Goal: Task Accomplishment & Management: Manage account settings

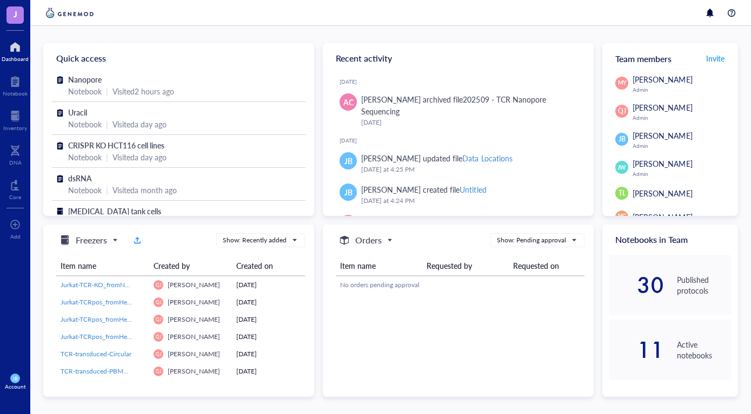
click at [162, 36] on div "Quick access Nanopore Notebook | Visited 2 hours ago Uracil Notebook | Visited …" at bounding box center [390, 220] width 720 height 389
click at [14, 84] on div at bounding box center [15, 81] width 25 height 17
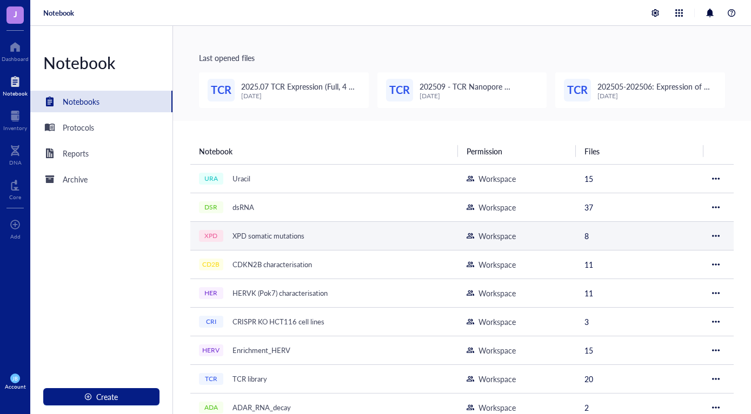
scroll to position [68, 0]
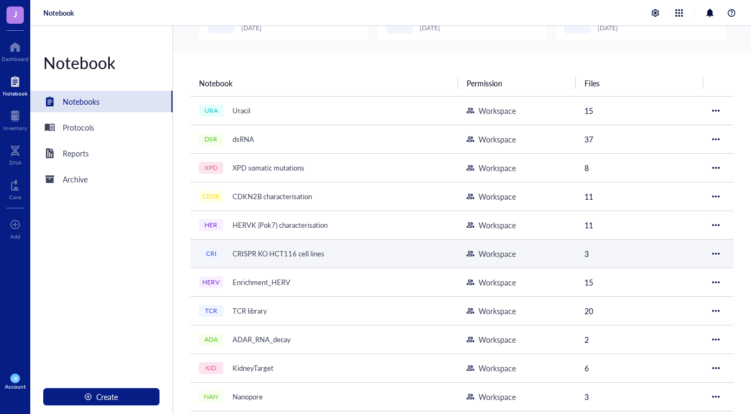
click at [718, 253] on div at bounding box center [716, 254] width 8 height 8
click at [302, 256] on div "CRISPR KO HCT116 cell lines" at bounding box center [279, 253] width 102 height 15
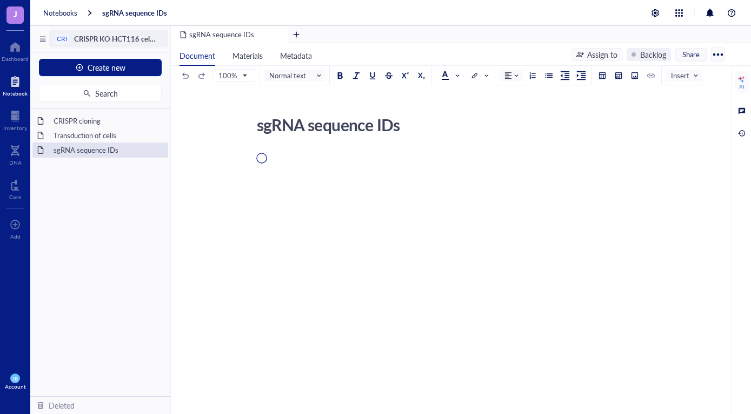
click at [117, 37] on span "CRISPR KO HCT116 cell lines" at bounding box center [120, 39] width 93 height 10
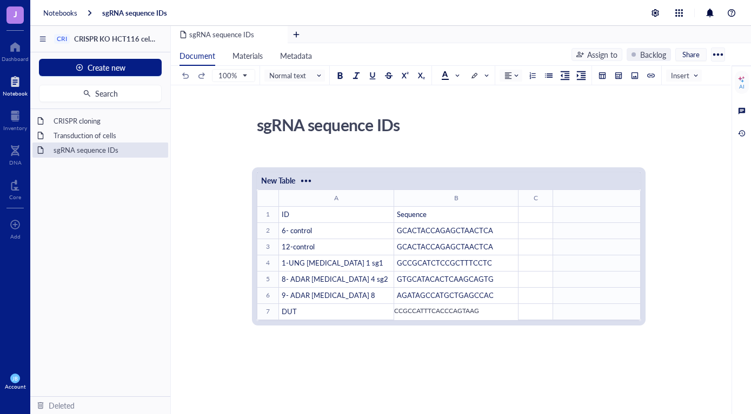
click at [199, 263] on div "sgRNA sequence IDs sgRNA sequence IDs ﻿ New Table ﻿ To pick up a draggable item…" at bounding box center [448, 337] width 555 height 453
click at [62, 38] on div "CRI" at bounding box center [62, 39] width 10 height 8
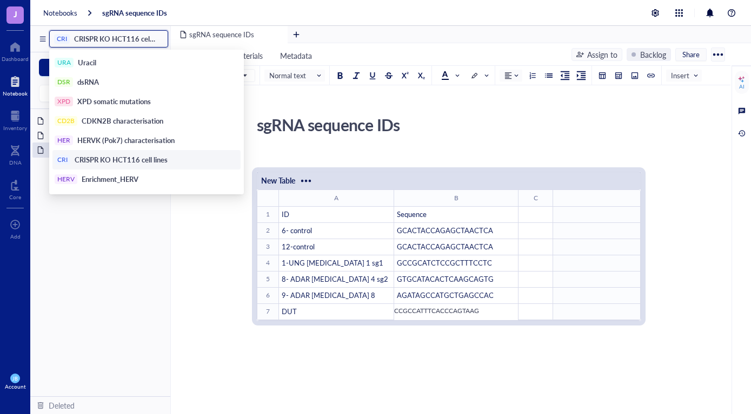
click at [220, 350] on div "sgRNA sequence IDs sgRNA sequence IDs ﻿ New Table ﻿ To pick up a draggable item…" at bounding box center [448, 337] width 555 height 453
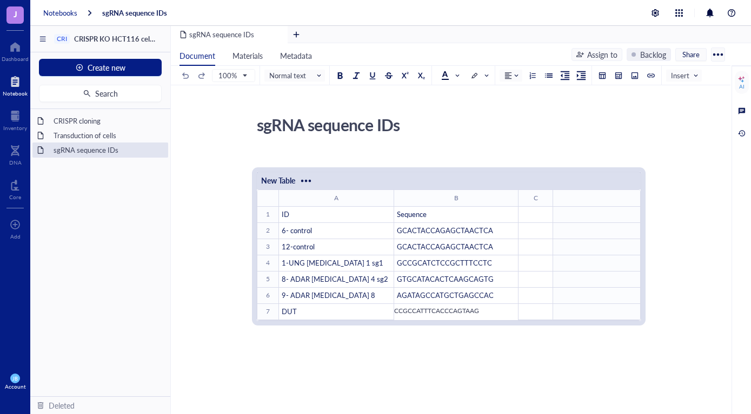
click at [52, 16] on div "Notebooks" at bounding box center [60, 13] width 34 height 10
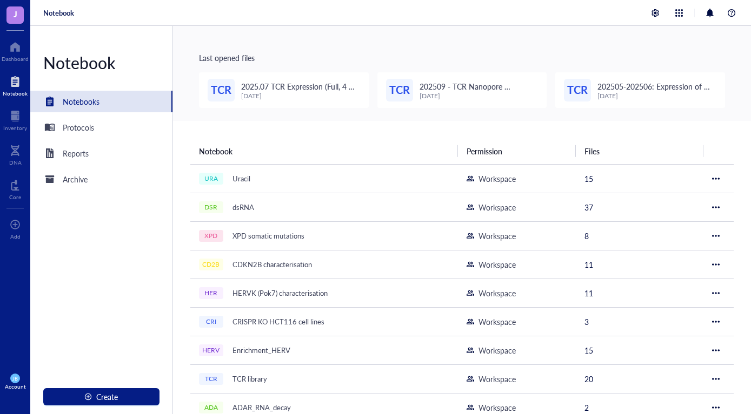
click at [57, 12] on div "Notebook" at bounding box center [58, 13] width 31 height 10
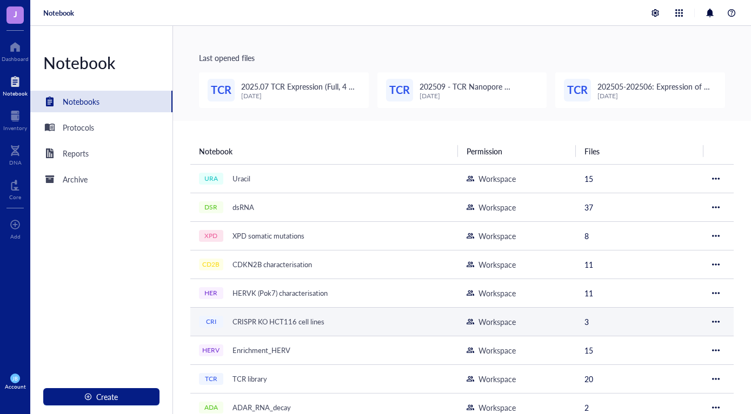
click at [716, 322] on div at bounding box center [716, 322] width 8 height 8
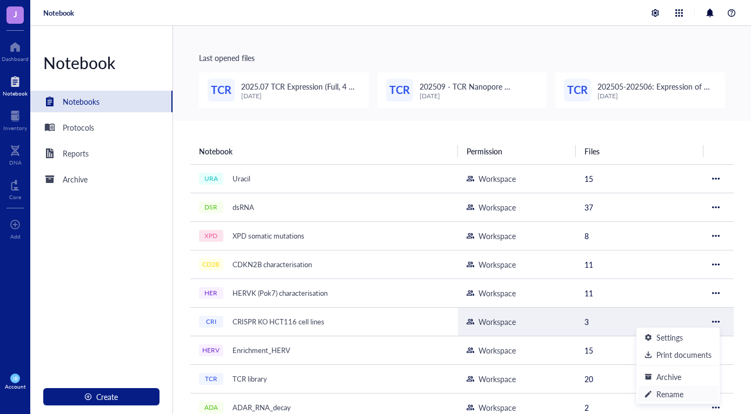
click at [666, 393] on div "Rename" at bounding box center [669, 395] width 27 height 12
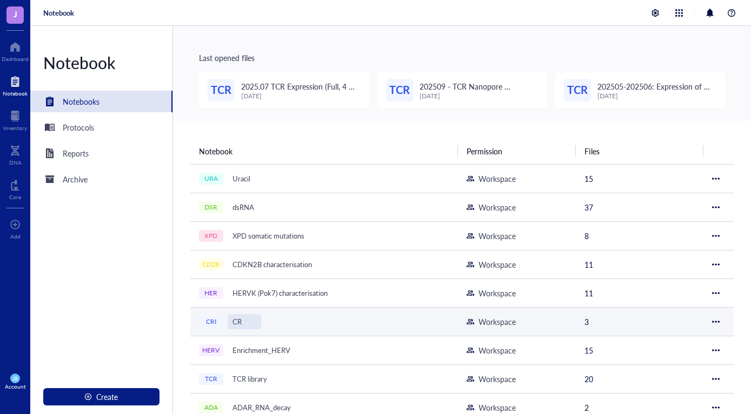
type input "C"
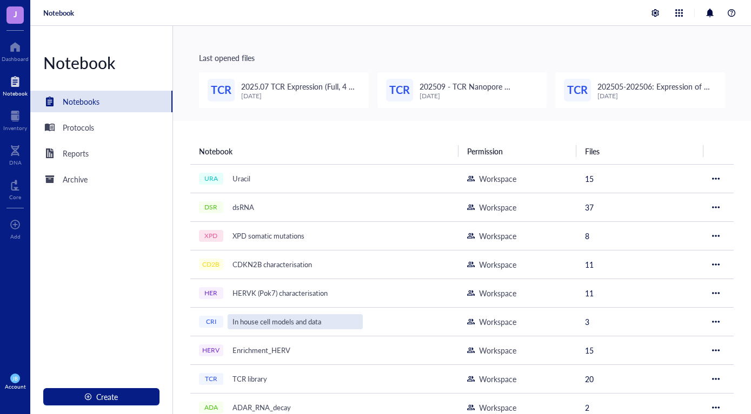
type input "In house cell models and data"
click at [394, 47] on div "Last opened files TCR 2025.07 TCR Expression (Full, 4 new samples) [DATE] TCR 2…" at bounding box center [462, 73] width 578 height 95
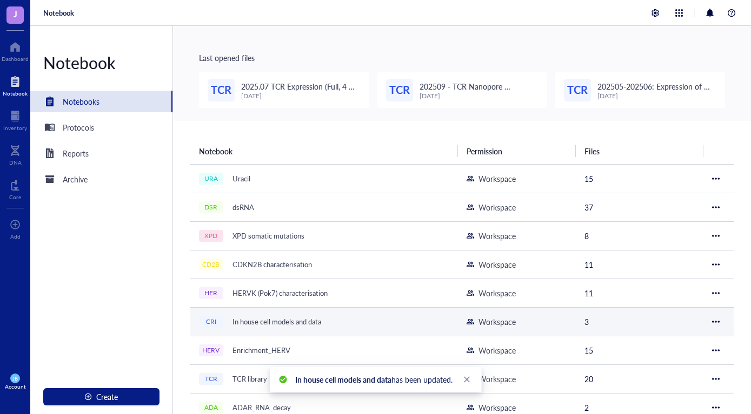
click at [289, 324] on div "In house cell models and data" at bounding box center [277, 322] width 98 height 15
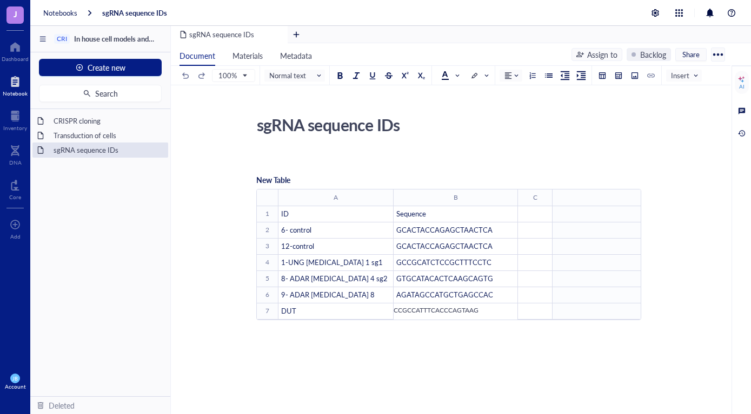
click at [65, 211] on div "CRISPR cloning Transduction of cells sgRNA sequence IDs To pick up a draggable …" at bounding box center [100, 252] width 140 height 287
click at [121, 69] on span "Create new" at bounding box center [107, 67] width 38 height 9
click at [58, 108] on div "New folder" at bounding box center [99, 105] width 105 height 12
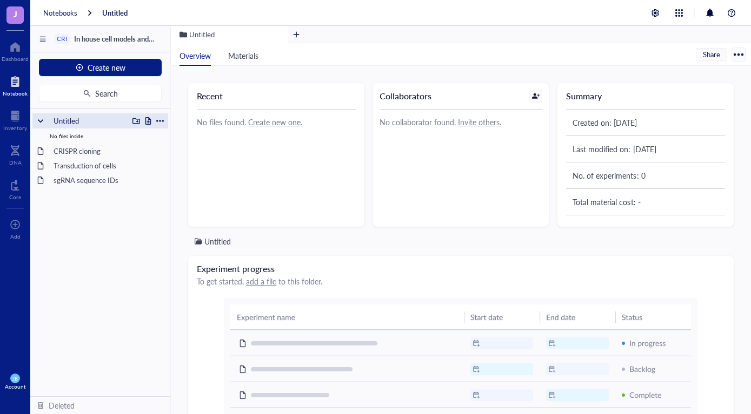
click at [71, 119] on div "Untitled" at bounding box center [88, 120] width 79 height 15
click at [161, 119] on div at bounding box center [160, 121] width 8 height 8
click at [182, 136] on div "Rename" at bounding box center [189, 137] width 27 height 12
type input "U"
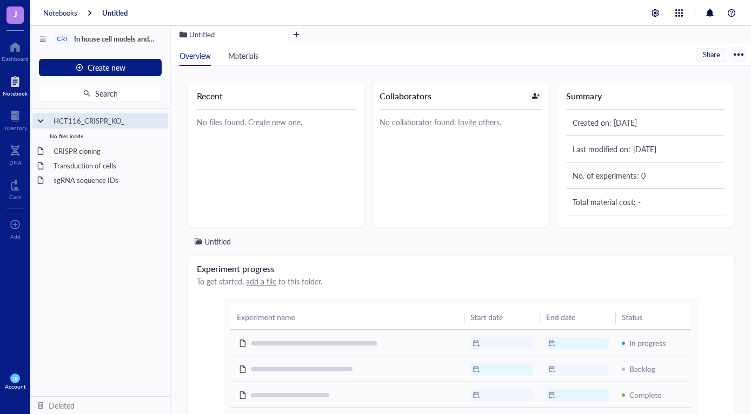
type input "HCT116_CRISPR_KO"
click at [68, 228] on div "HCT116_CRISPR_KO No files inside CRISPR cloning Transduction of cells sgRNA seq…" at bounding box center [100, 252] width 140 height 287
click at [82, 155] on div "CRISPR cloning" at bounding box center [100, 151] width 103 height 15
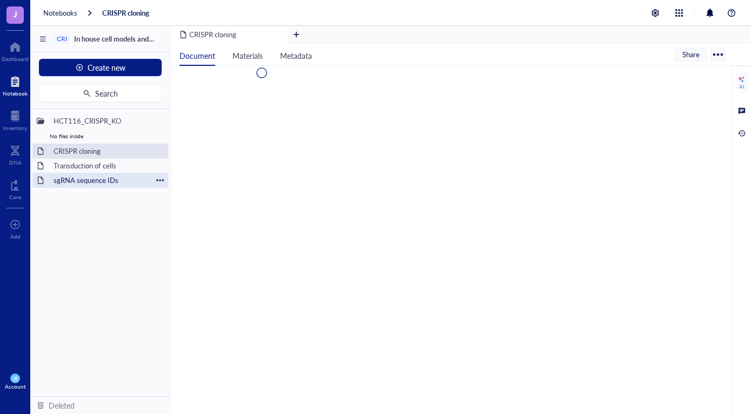
click at [89, 180] on div "sgRNA sequence IDs" at bounding box center [100, 180] width 103 height 15
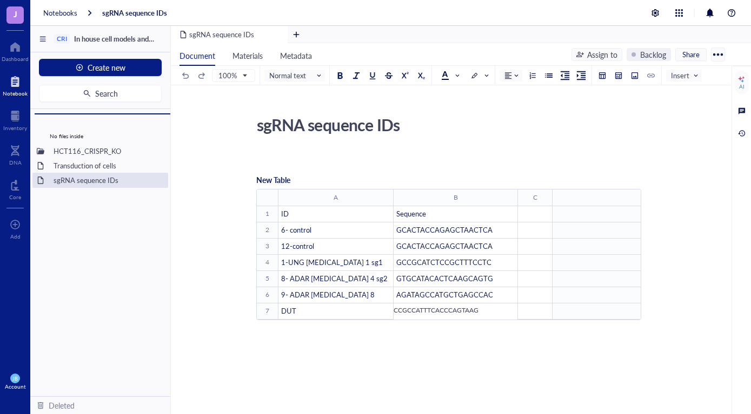
click at [92, 145] on div "HCT116_CRISPR_KO No files inside CRISPR cloning Transduction of cells sgRNA seq…" at bounding box center [100, 252] width 140 height 287
drag, startPoint x: 90, startPoint y: 165, endPoint x: 126, endPoint y: 160, distance: 36.0
click at [126, 160] on div "CRISPR cloning HCT116_CRISPR_KO No files inside Transduction of cells sgRNA seq…" at bounding box center [100, 252] width 140 height 287
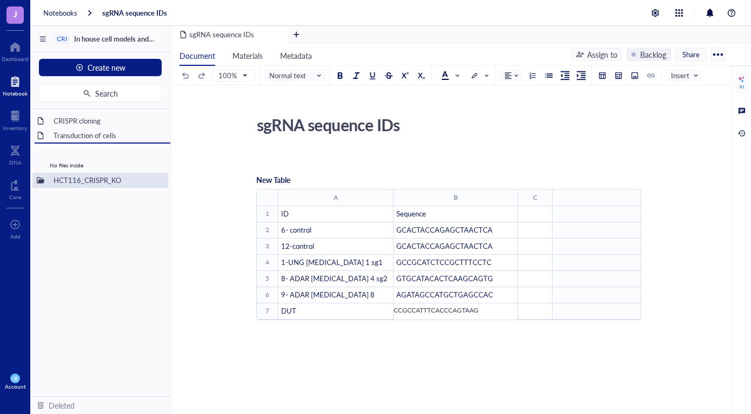
drag, startPoint x: 98, startPoint y: 181, endPoint x: 94, endPoint y: 175, distance: 7.4
click at [94, 177] on div "CRISPR cloning Transduction of cells HCT116_CRISPR_KO No files inside sgRNA seq…" at bounding box center [100, 252] width 140 height 287
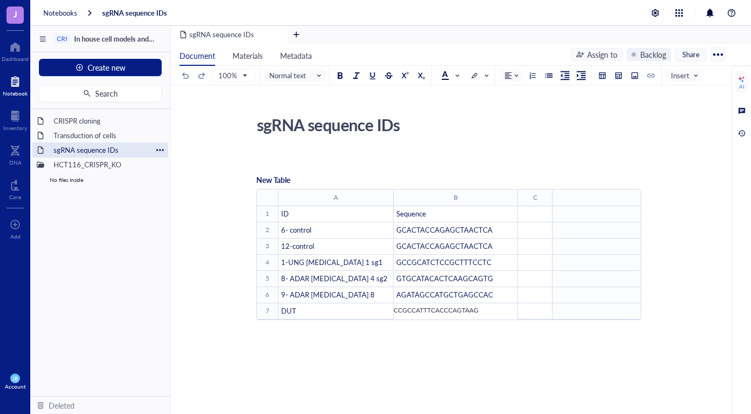
drag, startPoint x: 132, startPoint y: 184, endPoint x: 108, endPoint y: 144, distance: 47.3
click at [132, 185] on div "No files inside" at bounding box center [100, 179] width 136 height 15
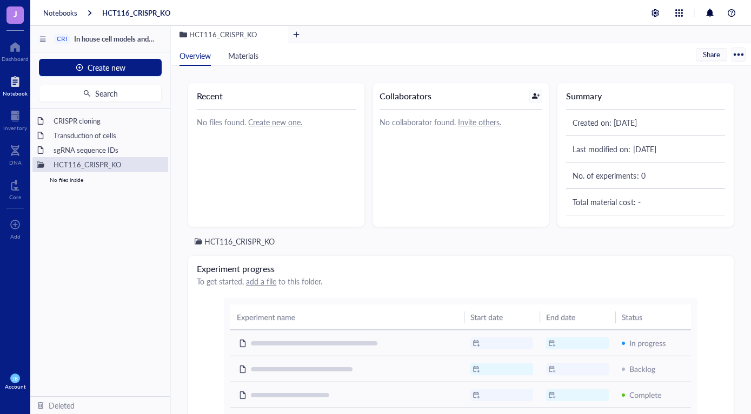
drag, startPoint x: 93, startPoint y: 229, endPoint x: 109, endPoint y: 182, distance: 49.7
click at [93, 229] on div "CRISPR cloning Transduction of cells sgRNA sequence IDs HCT116_CRISPR_KO No fil…" at bounding box center [100, 252] width 140 height 287
click at [159, 149] on div at bounding box center [160, 150] width 8 height 8
click at [181, 199] on div "Move to" at bounding box center [190, 201] width 28 height 12
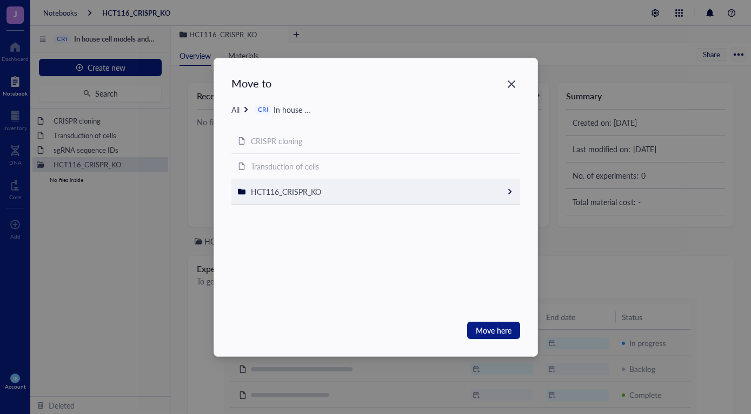
click at [321, 195] on span "HCT116_CRISPR_KO" at bounding box center [286, 191] width 70 height 11
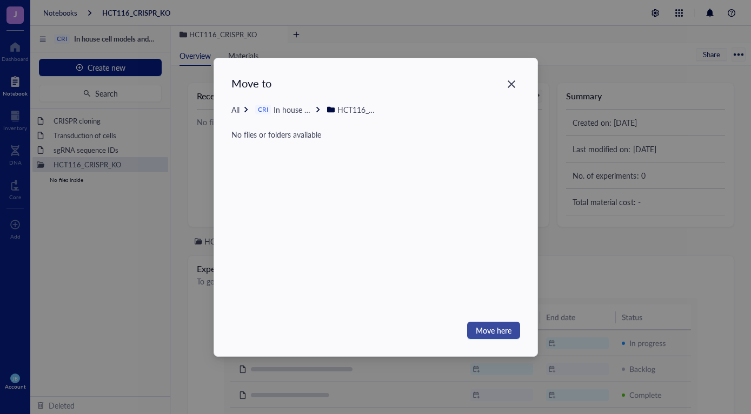
click at [496, 329] on span "Move here" at bounding box center [494, 331] width 36 height 12
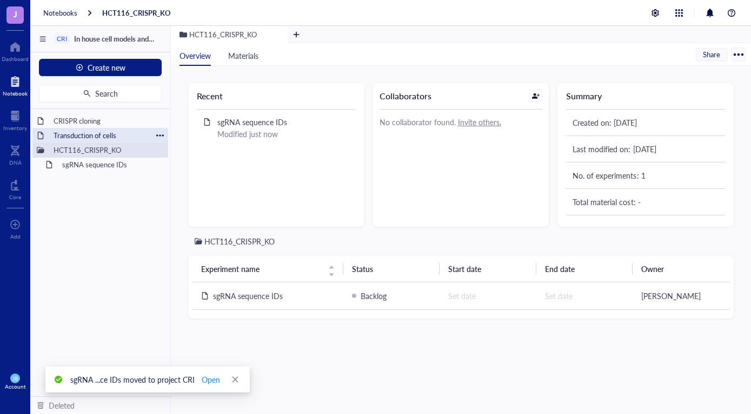
click at [159, 135] on div at bounding box center [160, 136] width 8 height 8
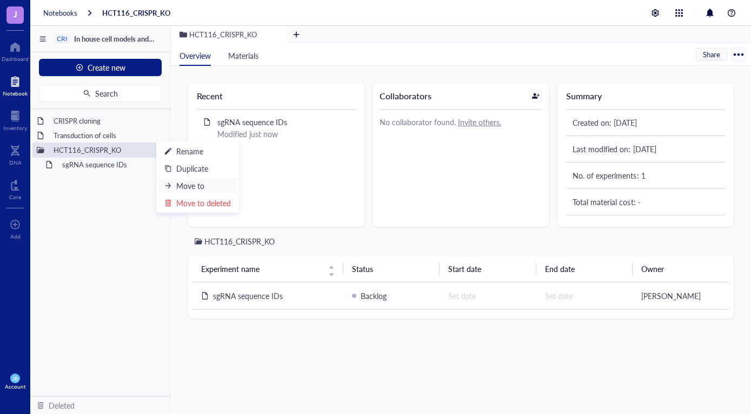
click at [188, 186] on div "Move to" at bounding box center [190, 186] width 28 height 12
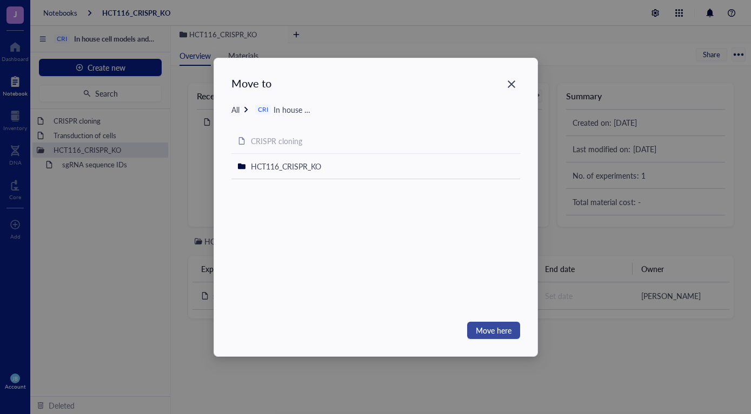
click at [487, 330] on span "Move here" at bounding box center [494, 331] width 36 height 12
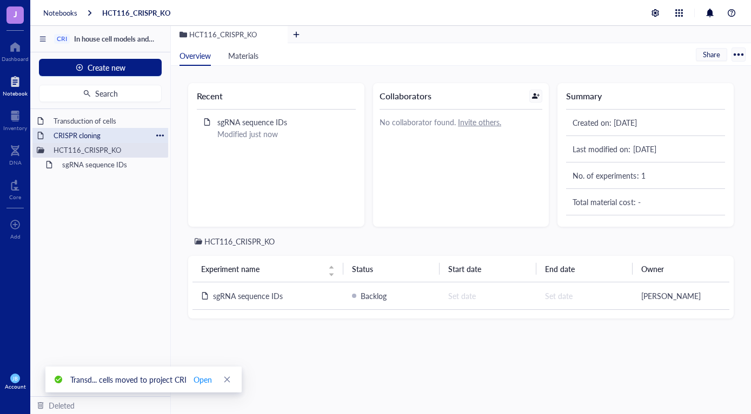
click at [161, 135] on div at bounding box center [160, 136] width 8 height 8
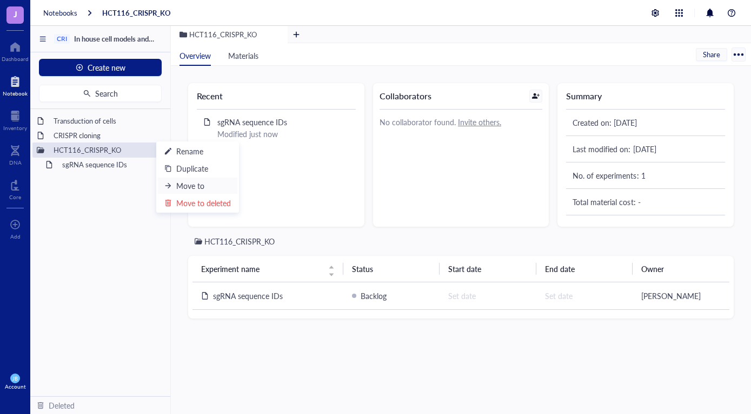
click at [182, 184] on div "Move to" at bounding box center [190, 186] width 28 height 12
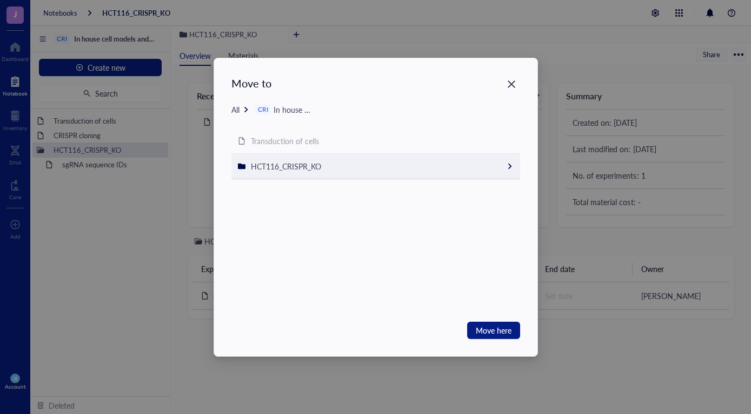
click at [324, 167] on div "HCT116_CRISPR_KO" at bounding box center [375, 166] width 289 height 25
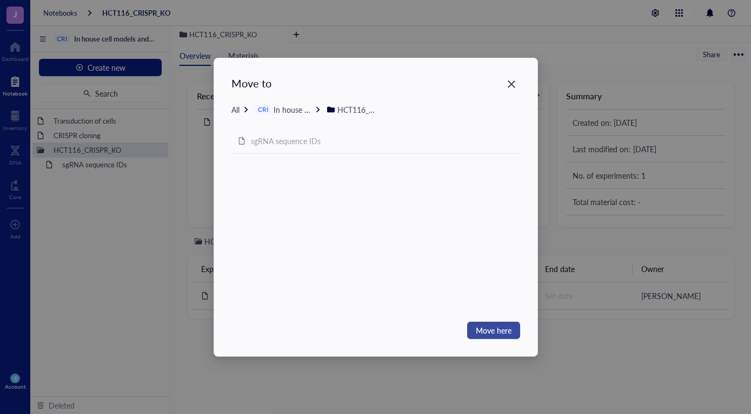
click at [501, 331] on span "Move here" at bounding box center [494, 331] width 36 height 12
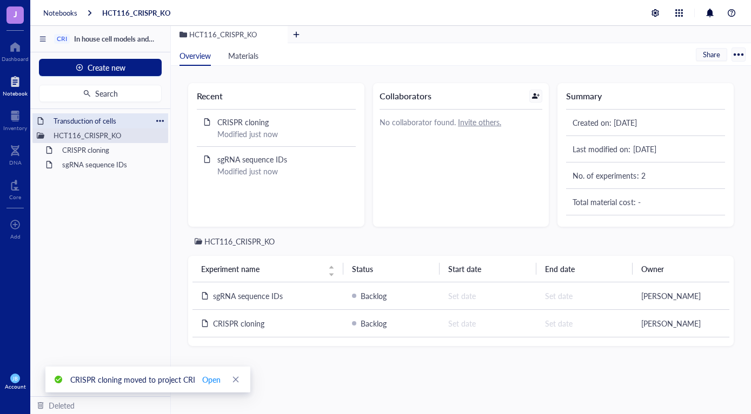
click at [161, 120] on div at bounding box center [160, 121] width 8 height 8
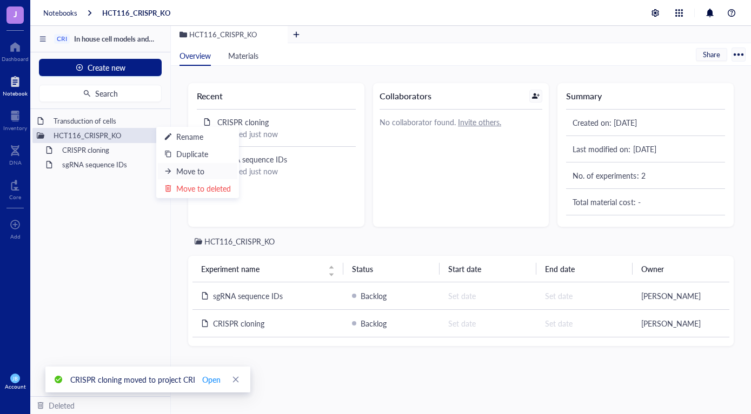
click at [194, 170] on div "Move to" at bounding box center [190, 171] width 28 height 12
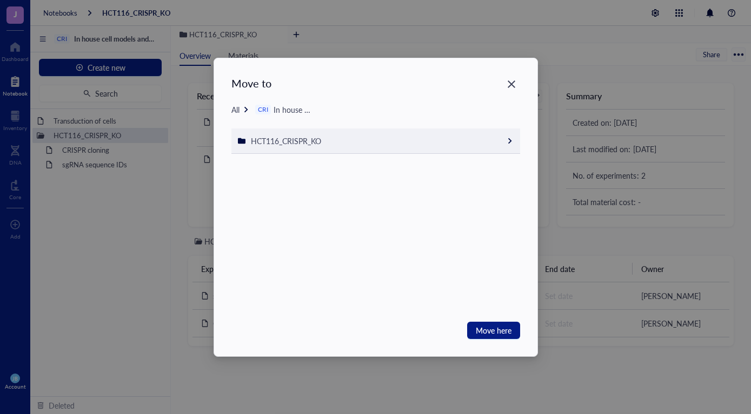
click at [301, 139] on span "HCT116_CRISPR_KO" at bounding box center [286, 141] width 70 height 11
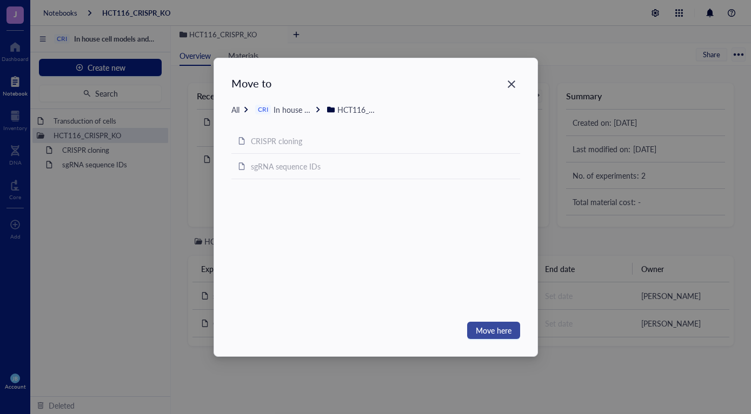
click at [507, 329] on span "Move here" at bounding box center [494, 331] width 36 height 12
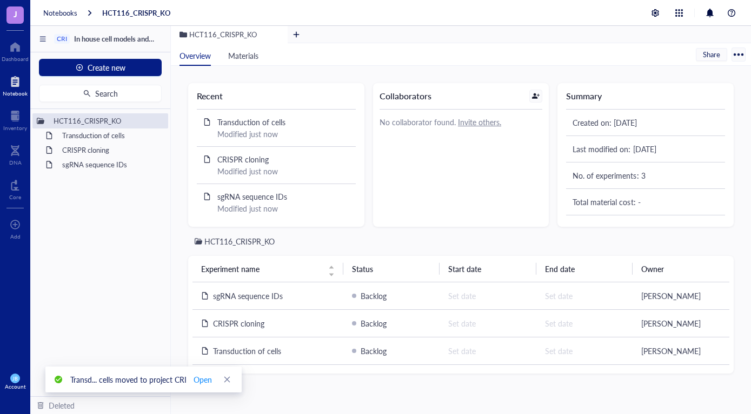
click at [103, 195] on div "HCT116_CRISPR_KO Transduction of cells CRISPR cloning sgRNA sequence IDs To pic…" at bounding box center [100, 252] width 140 height 287
click at [90, 230] on div "HCT116_CRISPR_KO Transduction of cells CRISPR cloning sgRNA sequence IDs To pic…" at bounding box center [100, 252] width 140 height 287
click at [71, 198] on div "HCT116_CRISPR_KO Transduction of cells CRISPR cloning sgRNA sequence IDs To pic…" at bounding box center [100, 252] width 140 height 287
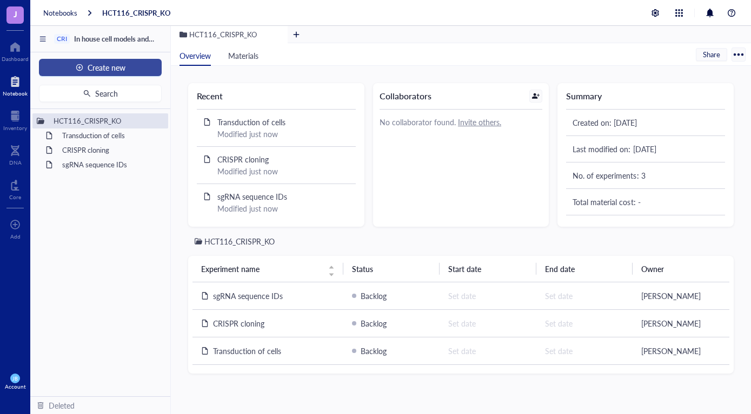
click at [133, 68] on button "Create new" at bounding box center [100, 67] width 123 height 17
click at [82, 88] on div "New file" at bounding box center [73, 88] width 28 height 12
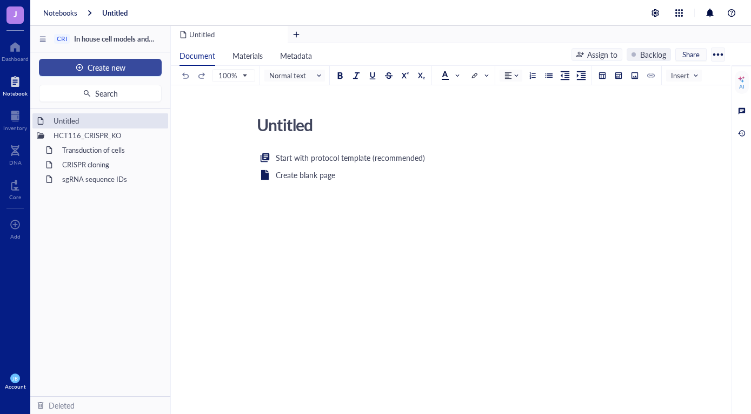
click at [119, 69] on span "Create new" at bounding box center [107, 67] width 38 height 9
click at [64, 106] on div "New folder" at bounding box center [77, 105] width 37 height 12
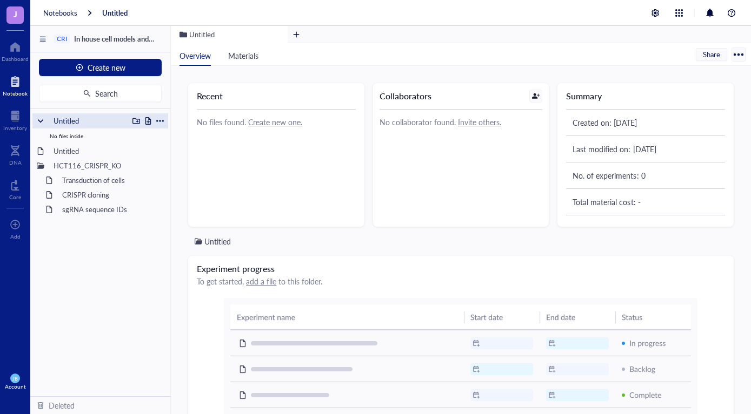
click at [66, 120] on div "Untitled" at bounding box center [88, 120] width 79 height 15
click at [87, 122] on div "Untitled" at bounding box center [88, 120] width 79 height 15
click at [84, 122] on div "Untitled" at bounding box center [88, 120] width 79 height 15
click at [162, 120] on div at bounding box center [160, 121] width 8 height 8
click at [189, 137] on div "Rename" at bounding box center [189, 137] width 27 height 12
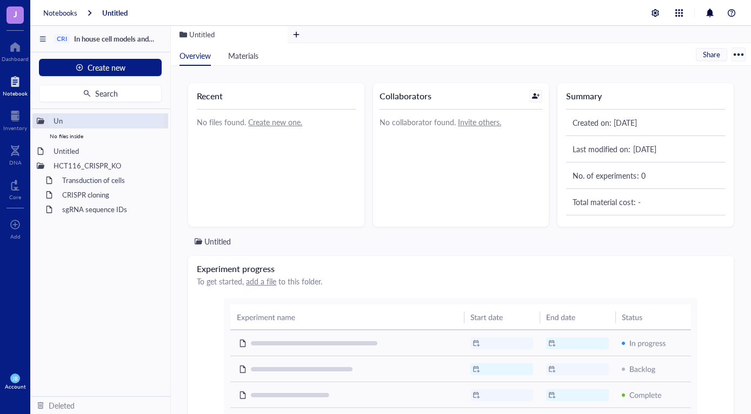
type input "U"
type input "Cell_models"
click at [75, 262] on div "Cell_models No files inside Untitled HCT116_CRISPR_KO Transduction of cells CRI…" at bounding box center [100, 252] width 140 height 287
click at [159, 149] on div at bounding box center [160, 152] width 8 height 8
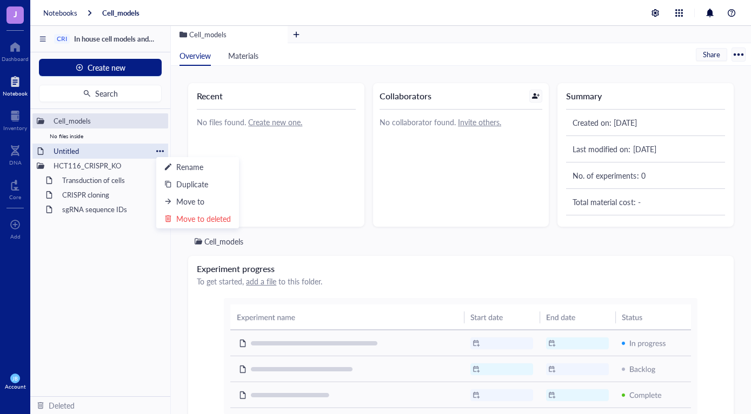
click at [89, 147] on div "Untitled" at bounding box center [100, 151] width 103 height 15
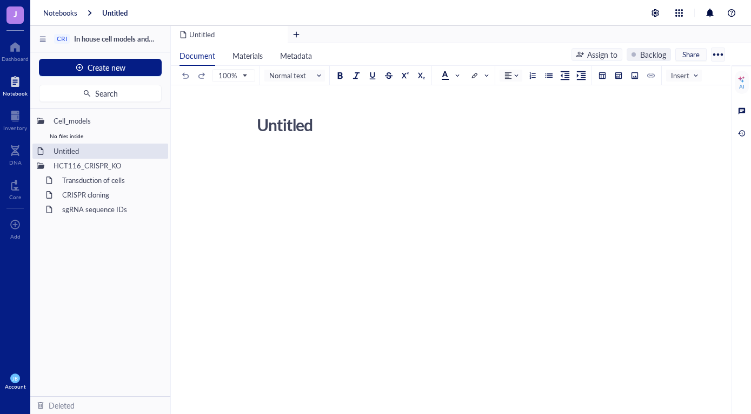
drag, startPoint x: 109, startPoint y: 275, endPoint x: 103, endPoint y: 240, distance: 35.2
click at [109, 275] on div "Cell_models No files inside Untitled HCT116_CRISPR_KO Transduction of cells CRI…" at bounding box center [100, 252] width 140 height 287
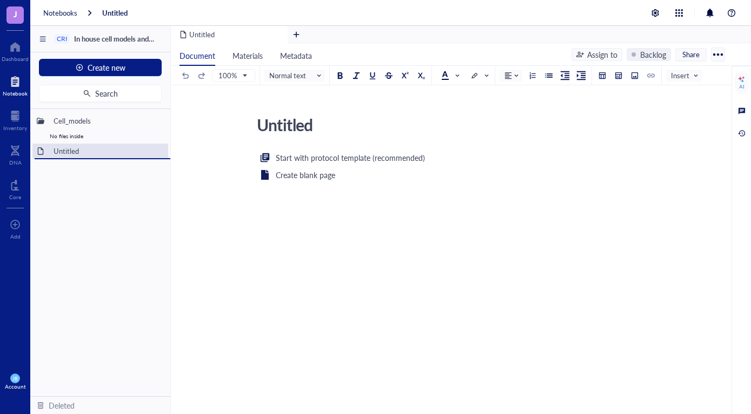
drag, startPoint x: 82, startPoint y: 163, endPoint x: 79, endPoint y: 202, distance: 39.0
click at [79, 202] on div "Cell_models No files inside Untitled HCT116_CRISPR_KO To pick up a draggable it…" at bounding box center [100, 252] width 140 height 287
click at [159, 165] on div at bounding box center [160, 166] width 8 height 8
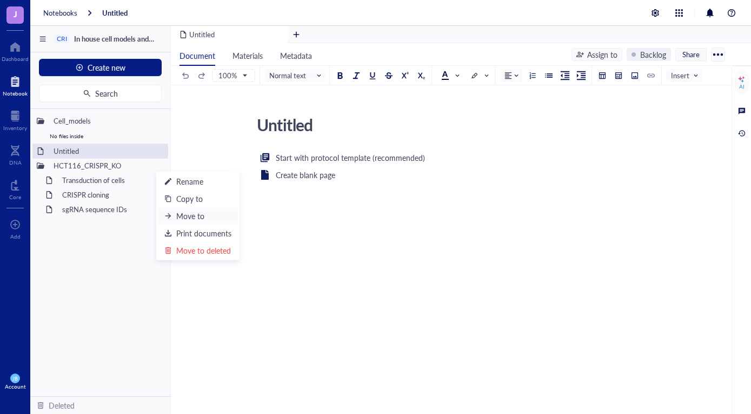
click at [192, 213] on div "Move to" at bounding box center [190, 216] width 28 height 12
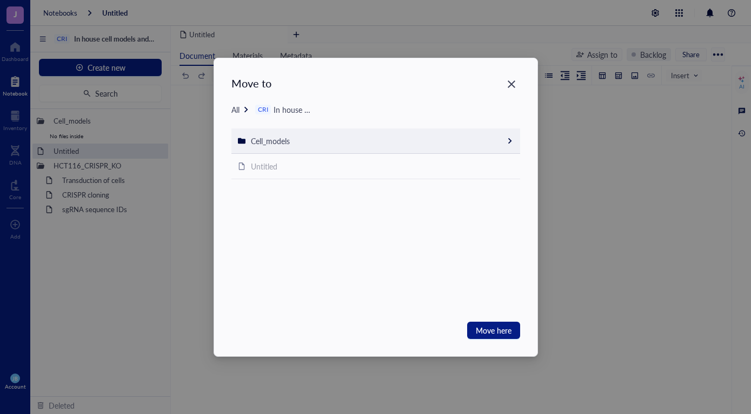
click at [275, 143] on span "Cell_models" at bounding box center [270, 141] width 39 height 11
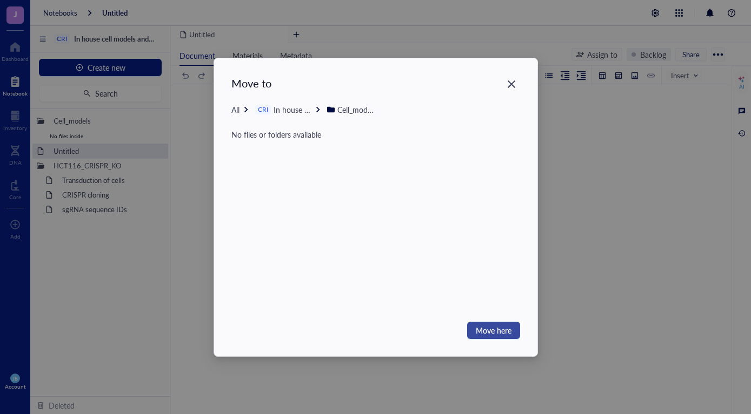
click at [496, 332] on span "Move here" at bounding box center [494, 331] width 36 height 12
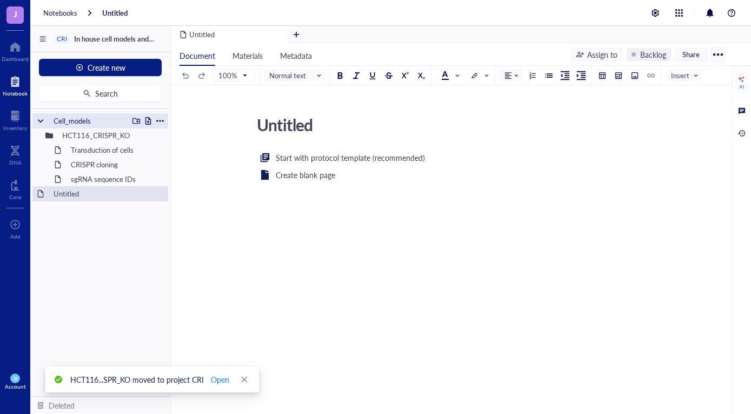
click at [76, 119] on div "Cell_models" at bounding box center [88, 120] width 79 height 15
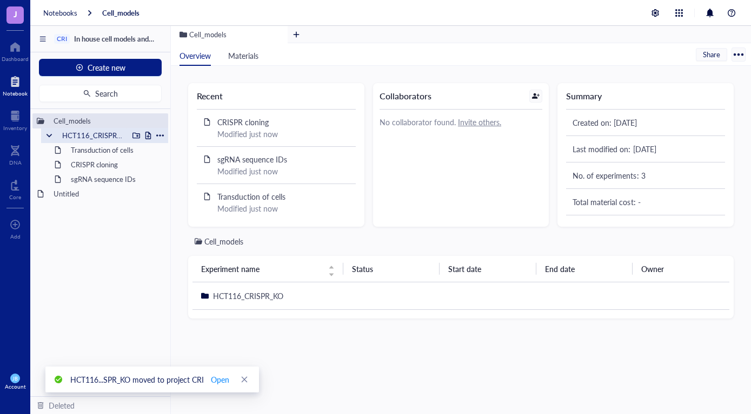
click at [82, 135] on div "HCT116_CRISPR_KO" at bounding box center [92, 135] width 71 height 15
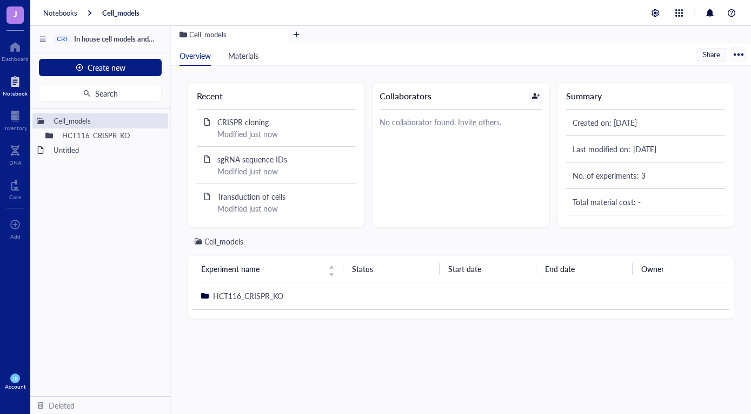
click at [103, 217] on div "Cell_models HCT116_CRISPR_KO Untitled To pick up a draggable item, press the sp…" at bounding box center [100, 252] width 140 height 287
click at [145, 150] on div "Untitled" at bounding box center [100, 150] width 103 height 15
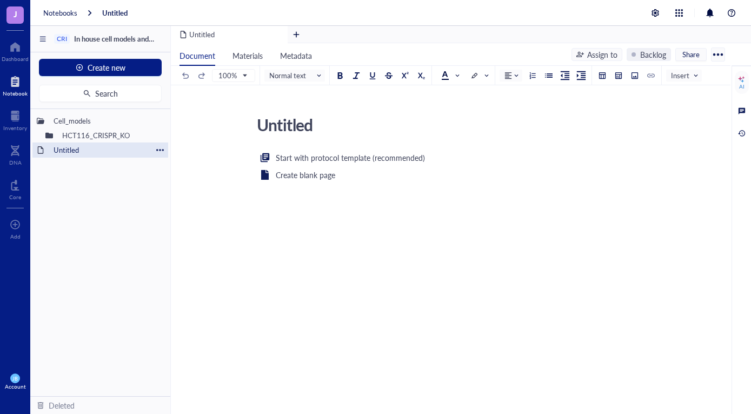
click at [116, 153] on div "Untitled" at bounding box center [100, 150] width 103 height 15
click at [157, 150] on div at bounding box center [160, 150] width 8 height 8
click at [202, 218] on div "Move to deleted" at bounding box center [203, 218] width 55 height 12
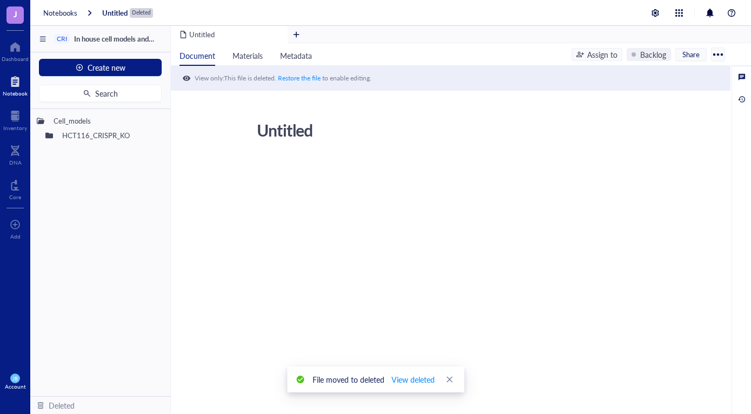
click at [103, 159] on div "Cell_models HCT116_CRISPR_KO To pick up a draggable item, press the space bar. …" at bounding box center [100, 252] width 140 height 287
click at [70, 177] on div "Cell_models HCT116_CRISPR_KO To pick up a draggable item, press the space bar. …" at bounding box center [100, 252] width 140 height 287
click at [54, 158] on div "Cell_models HCT116_CRISPR_KO To pick up a draggable item, press the space bar. …" at bounding box center [100, 252] width 140 height 287
drag, startPoint x: 100, startPoint y: 245, endPoint x: 100, endPoint y: 238, distance: 6.5
click at [100, 244] on div "Cell_models HCT116_CRISPR_KO To pick up a draggable item, press the space bar. …" at bounding box center [100, 252] width 140 height 287
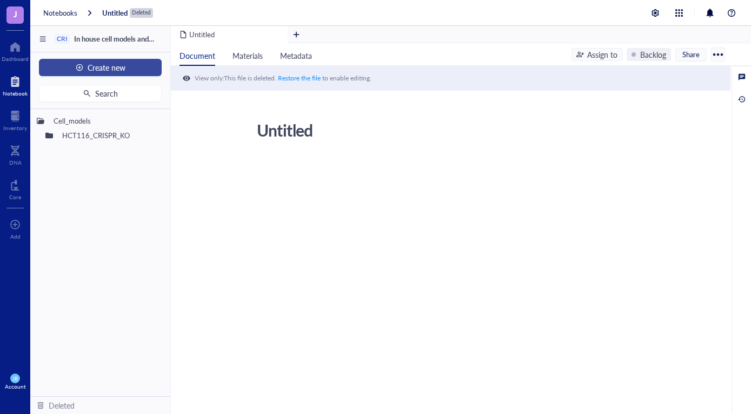
click at [133, 73] on button "Create new" at bounding box center [100, 67] width 123 height 17
click at [82, 105] on div "New folder" at bounding box center [77, 105] width 37 height 12
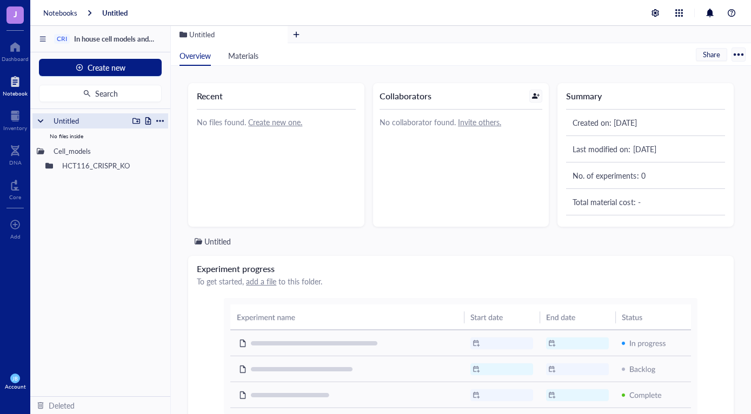
click at [72, 118] on div "Untitled" at bounding box center [88, 120] width 79 height 15
click at [159, 119] on div at bounding box center [160, 121] width 8 height 8
click at [190, 136] on div "Rename" at bounding box center [189, 137] width 27 height 12
type input "U"
type input "RNA-seq_data"
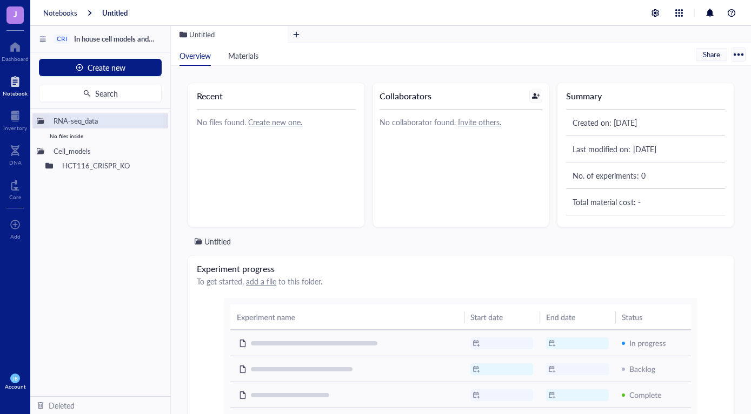
click at [68, 251] on div "RNA-seq_data No files inside Cell_models HCT116_CRISPR_KO To pick up a draggabl…" at bounding box center [100, 252] width 140 height 287
click at [81, 258] on div "RNA-seq_data No files inside Cell_models HCT116_CRISPR_KO To pick up a draggabl…" at bounding box center [100, 252] width 140 height 287
click at [141, 67] on button "Create new" at bounding box center [100, 67] width 123 height 17
click at [78, 106] on div "New folder" at bounding box center [77, 105] width 37 height 12
click at [82, 120] on div "Untitled" at bounding box center [88, 120] width 79 height 15
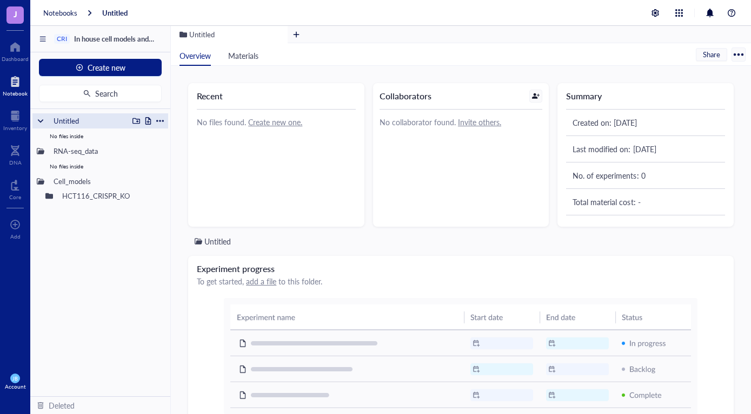
click at [159, 119] on div at bounding box center [160, 121] width 8 height 8
click at [191, 136] on div "Rename" at bounding box center [189, 137] width 27 height 12
type input "U"
type input "DNA-seq_data"
click at [78, 282] on div "DNA-seq_data No files inside RNA-seq_data No files inside Cell_models HCT116_CR…" at bounding box center [100, 252] width 140 height 287
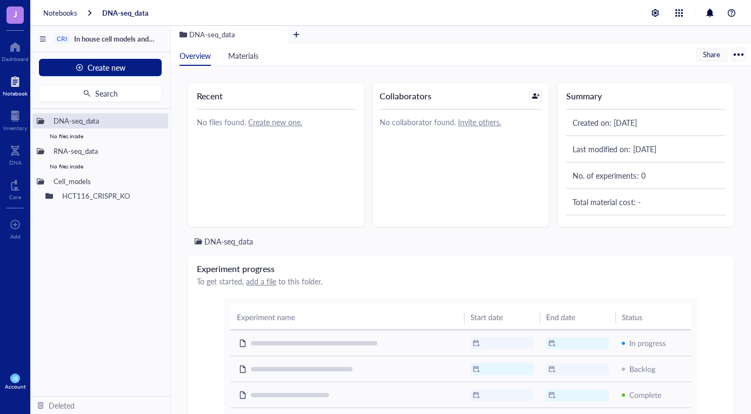
click at [62, 228] on div "DNA-seq_data No files inside RNA-seq_data No files inside Cell_models HCT116_CR…" at bounding box center [100, 252] width 140 height 287
click at [147, 63] on button "Create new" at bounding box center [100, 67] width 123 height 17
click at [71, 103] on div "New folder" at bounding box center [77, 105] width 37 height 12
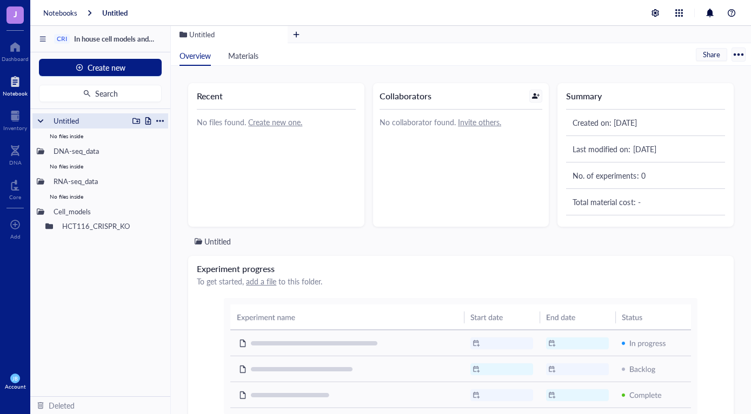
click at [157, 120] on div at bounding box center [160, 121] width 8 height 8
click at [196, 137] on div "Rename" at bounding box center [189, 137] width 27 height 12
type input "U"
type input "Mass_spec_data"
click at [98, 284] on div "Mass_spec_data No files inside DNA-seq_data No files inside RNA-seq_data No fil…" at bounding box center [100, 252] width 140 height 287
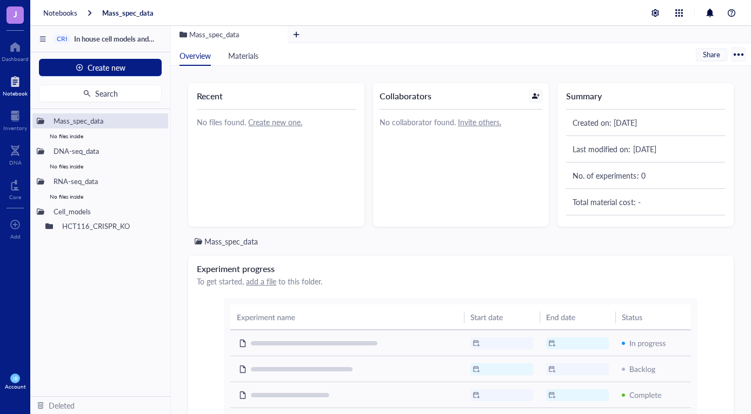
click at [77, 285] on div "Mass_spec_data No files inside DNA-seq_data No files inside RNA-seq_data No fil…" at bounding box center [100, 252] width 140 height 287
click at [137, 68] on button "Create new" at bounding box center [100, 67] width 123 height 17
click at [76, 109] on div "New folder" at bounding box center [77, 105] width 37 height 12
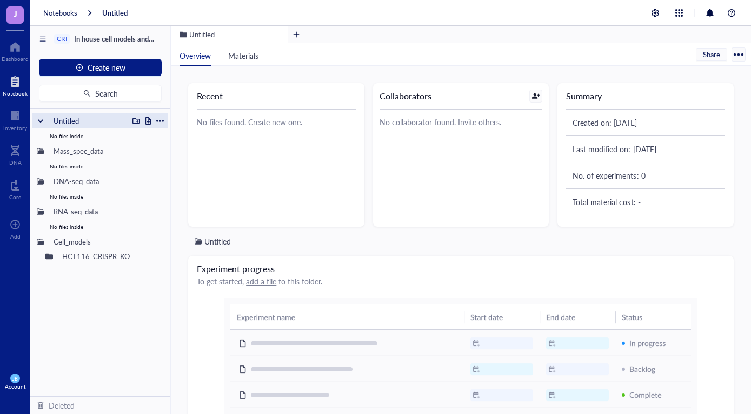
click at [68, 119] on div "Untitled" at bounding box center [88, 120] width 79 height 15
click at [161, 119] on div at bounding box center [160, 121] width 8 height 8
click at [203, 135] on div "Rename" at bounding box center [189, 137] width 27 height 12
type input "U"
type input "D"
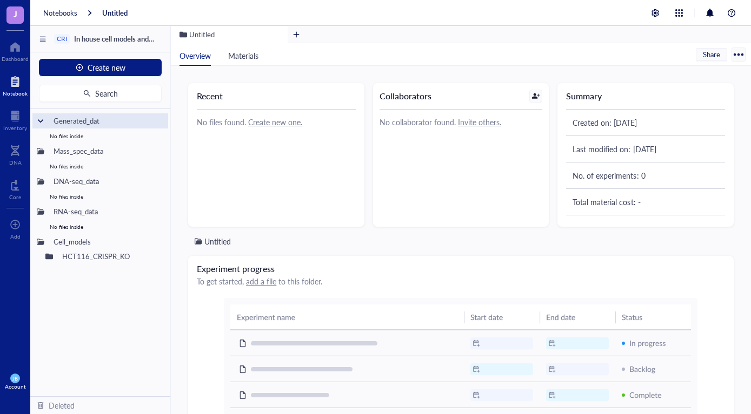
type input "Generated_data"
click at [85, 298] on div "Generated_data No files inside Mass_spec_data No files inside DNA-seq_data No f…" at bounding box center [100, 252] width 140 height 287
click at [159, 150] on div at bounding box center [160, 152] width 8 height 8
click at [194, 200] on div "Move to" at bounding box center [190, 202] width 28 height 12
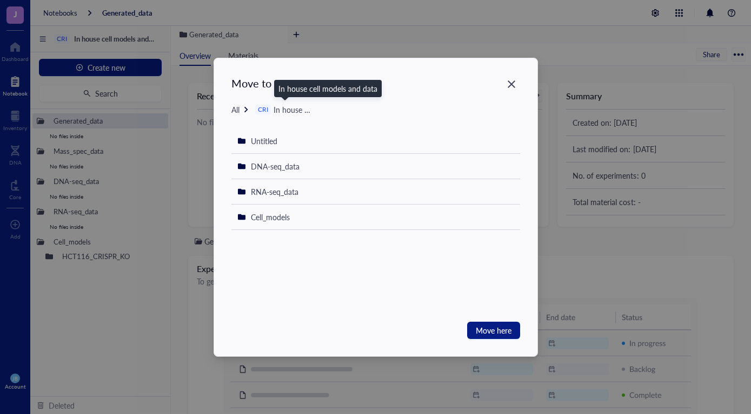
click at [288, 111] on span "In house cell models and data" at bounding box center [322, 109] width 99 height 11
click at [514, 81] on icon "Close" at bounding box center [511, 85] width 8 height 8
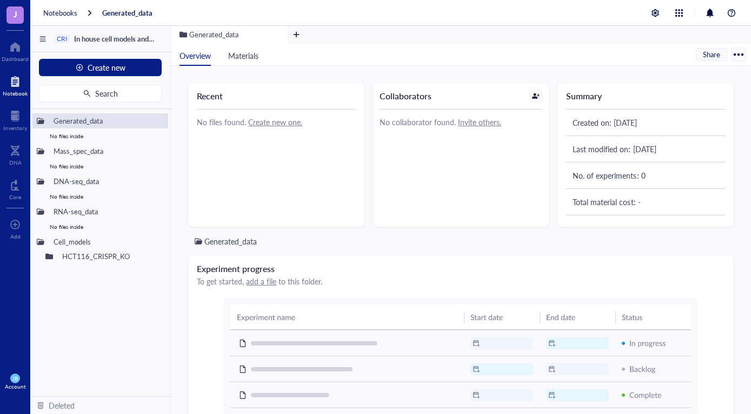
click at [123, 315] on div "Generated_data No files inside Mass_spec_data No files inside DNA-seq_data No f…" at bounding box center [100, 252] width 140 height 287
click at [94, 154] on div "Mass_spec_data" at bounding box center [88, 151] width 79 height 15
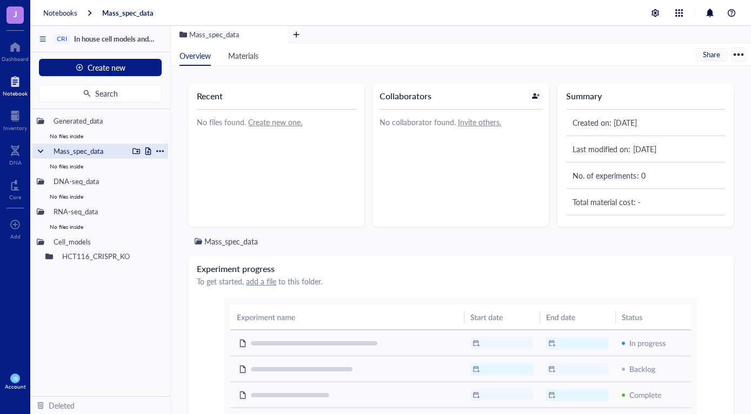
click at [158, 150] on div at bounding box center [160, 152] width 8 height 8
click at [180, 200] on div "Move to" at bounding box center [190, 202] width 28 height 12
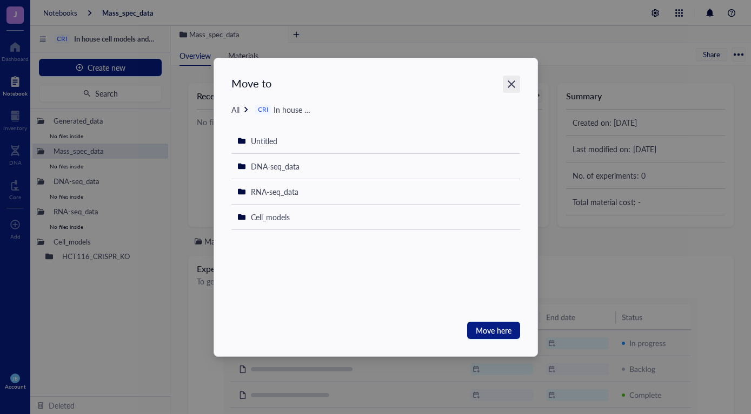
click at [510, 85] on icon "Close" at bounding box center [511, 85] width 8 height 8
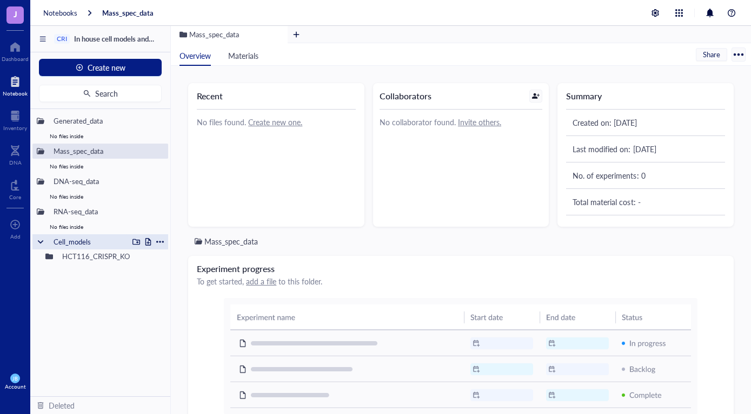
click at [57, 243] on div "Cell_models" at bounding box center [88, 242] width 79 height 15
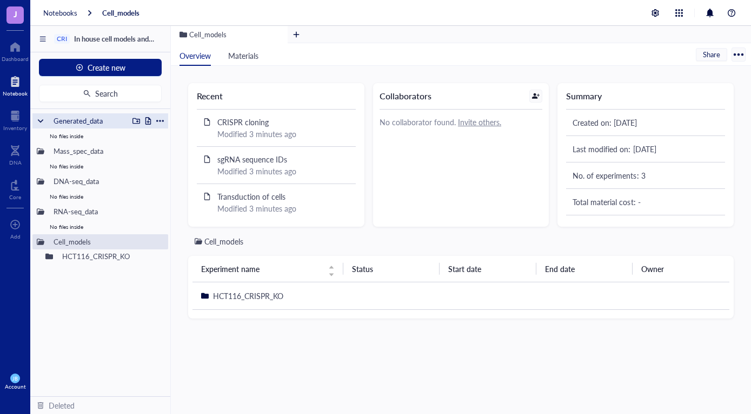
click at [79, 117] on div "Generated_data" at bounding box center [88, 120] width 79 height 15
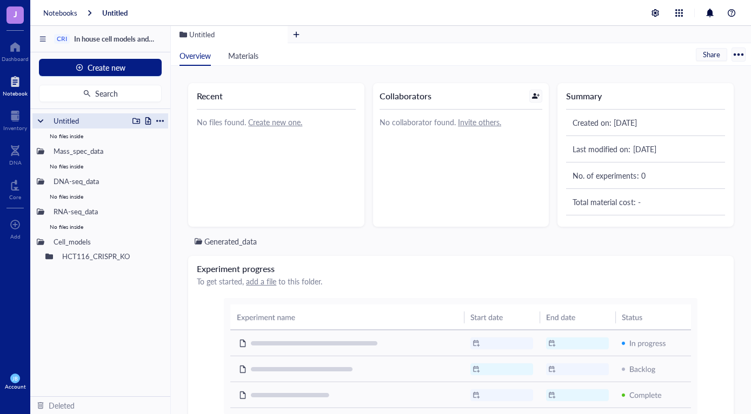
click at [162, 121] on div at bounding box center [160, 121] width 8 height 8
click at [194, 133] on div "Rename" at bounding box center [189, 137] width 27 height 12
type input "U"
type input "Generated_data"
click at [126, 349] on div "Generated_data No files inside Mass_spec_data No files inside DNA-seq_data No f…" at bounding box center [100, 252] width 140 height 287
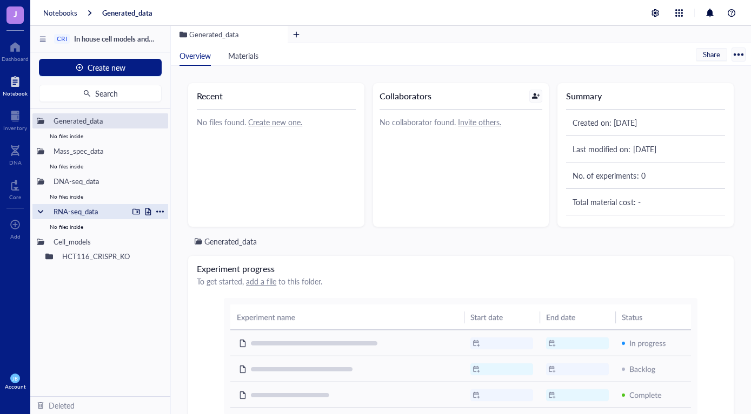
click at [158, 210] on div at bounding box center [160, 212] width 8 height 8
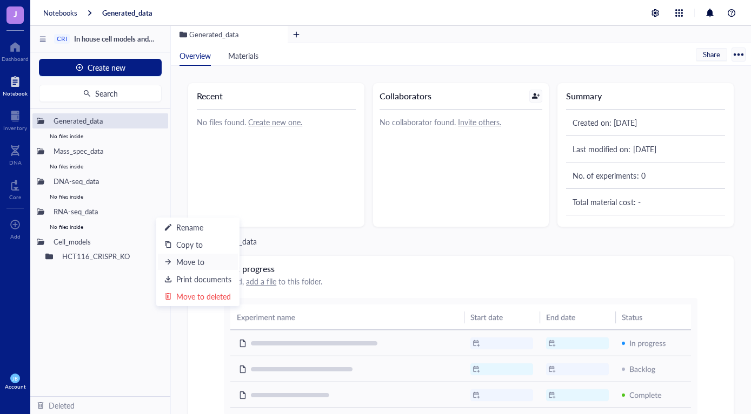
click at [189, 260] on div "Move to" at bounding box center [190, 262] width 28 height 12
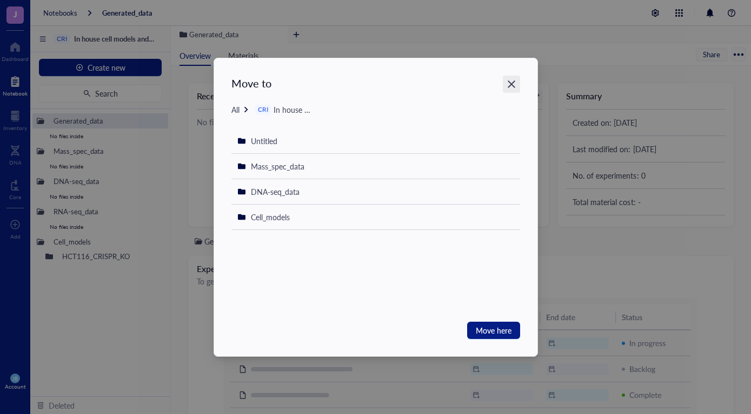
click at [511, 82] on icon "Close" at bounding box center [511, 84] width 10 height 10
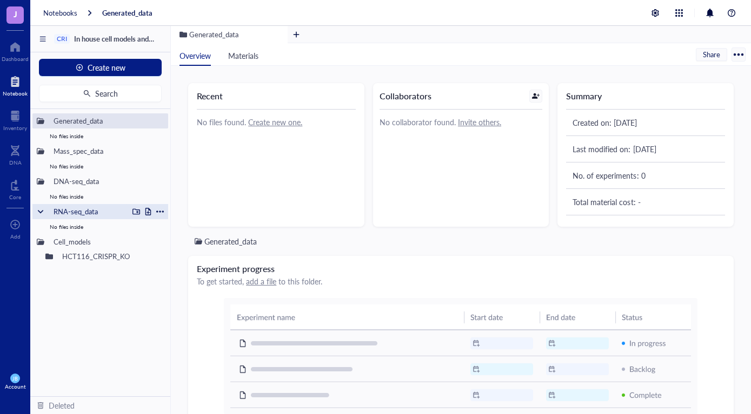
click at [72, 212] on div "RNA-seq_data" at bounding box center [88, 211] width 79 height 15
click at [159, 210] on div at bounding box center [160, 212] width 8 height 8
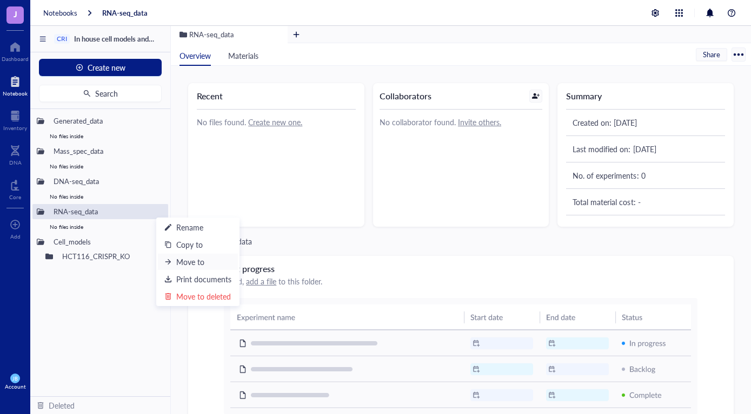
click at [192, 263] on div "Move to" at bounding box center [190, 262] width 28 height 12
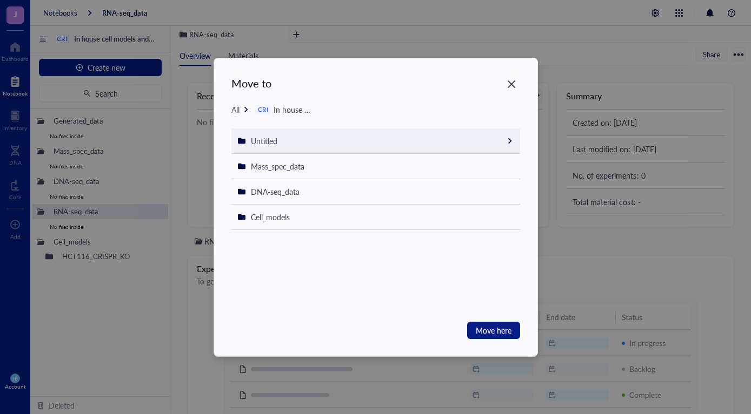
click at [271, 137] on span "Untitled" at bounding box center [264, 141] width 26 height 11
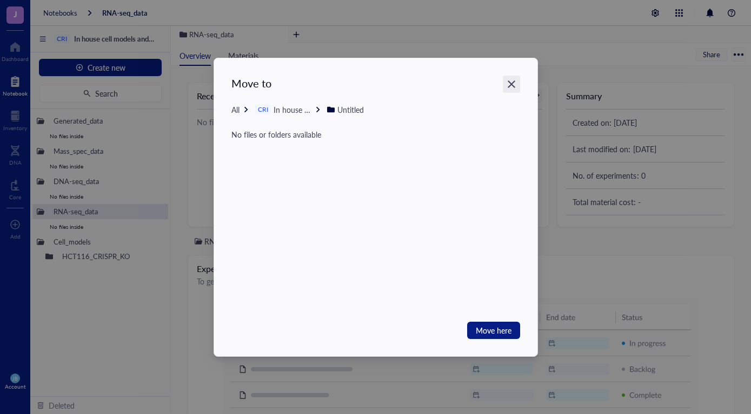
click at [510, 86] on icon "Close" at bounding box center [511, 85] width 8 height 8
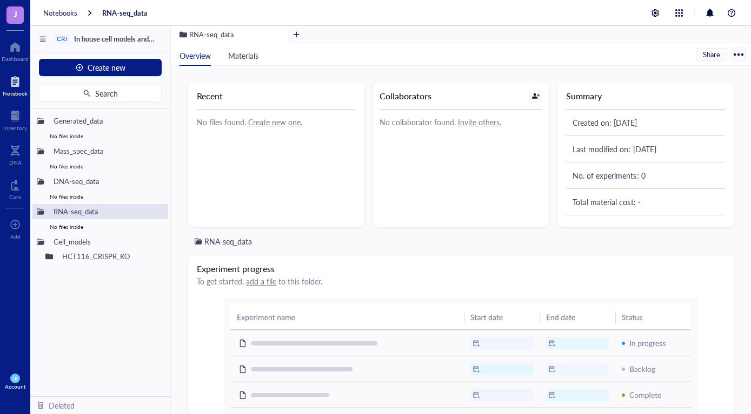
click at [122, 307] on div "Generated_data No files inside Mass_spec_data No files inside DNA-seq_data No f…" at bounding box center [100, 252] width 140 height 287
click at [12, 50] on div at bounding box center [15, 46] width 27 height 17
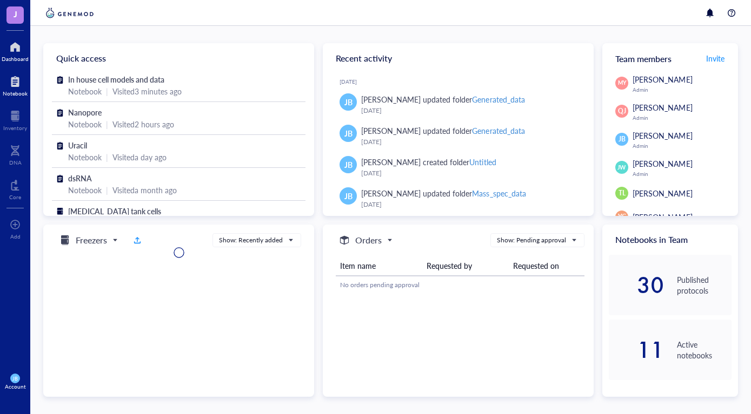
click at [16, 85] on div at bounding box center [15, 81] width 25 height 17
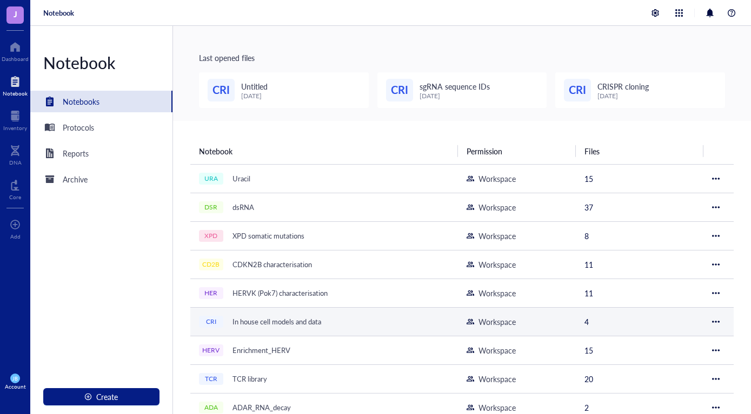
click at [285, 318] on div "In house cell models and data" at bounding box center [277, 322] width 98 height 15
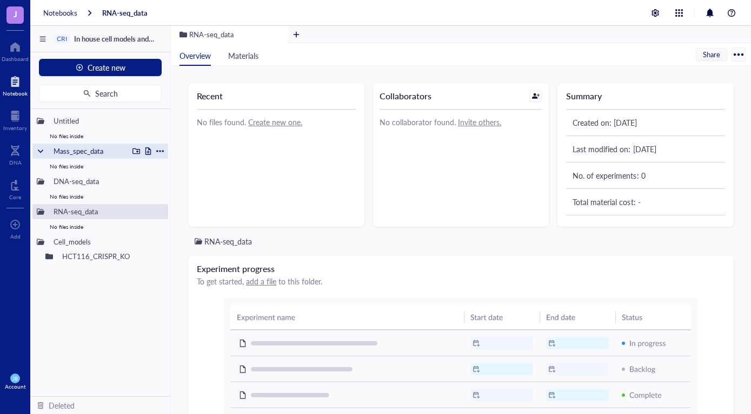
click at [160, 150] on div at bounding box center [160, 152] width 8 height 8
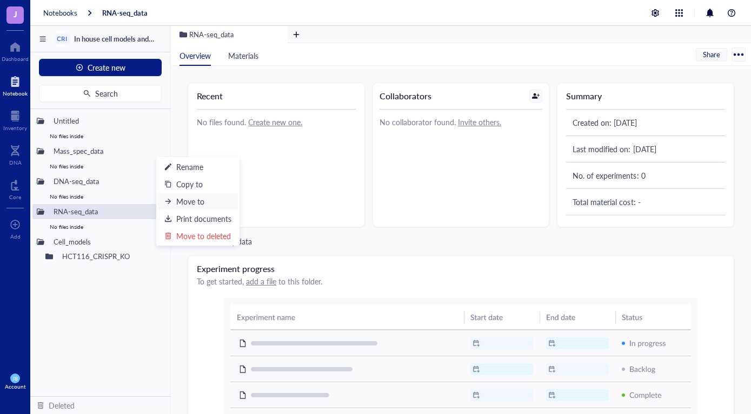
click at [189, 200] on div "Move to" at bounding box center [190, 202] width 28 height 12
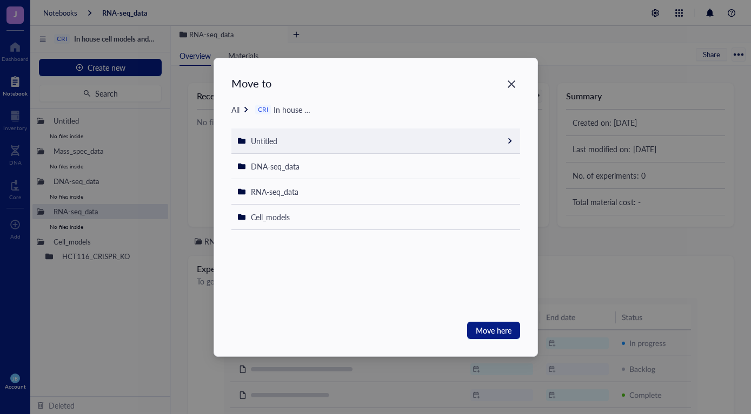
click at [270, 133] on div "Untitled" at bounding box center [375, 141] width 289 height 25
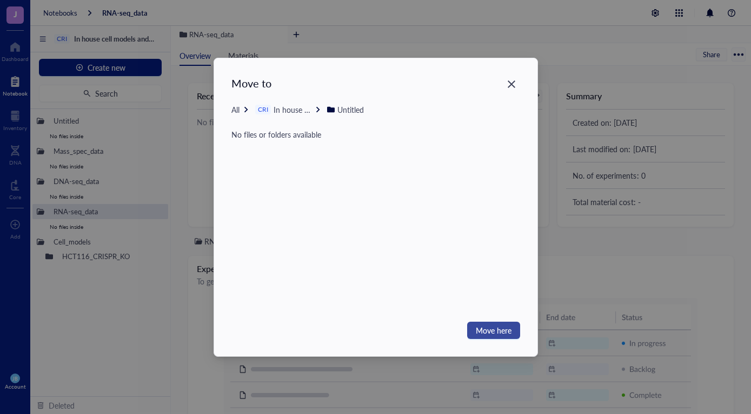
click at [500, 333] on span "Move here" at bounding box center [494, 331] width 36 height 12
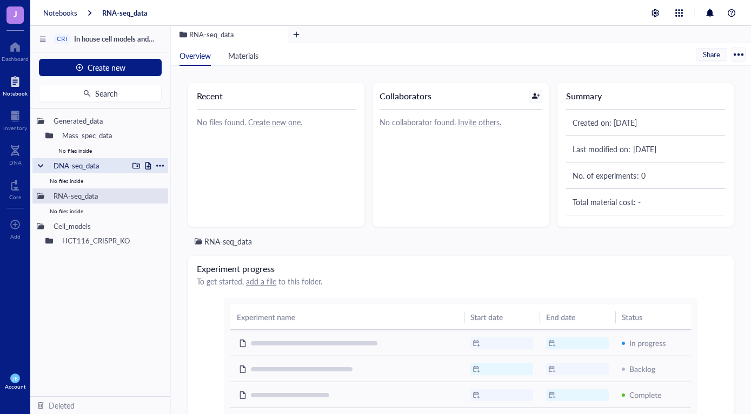
click at [159, 164] on div at bounding box center [160, 166] width 8 height 8
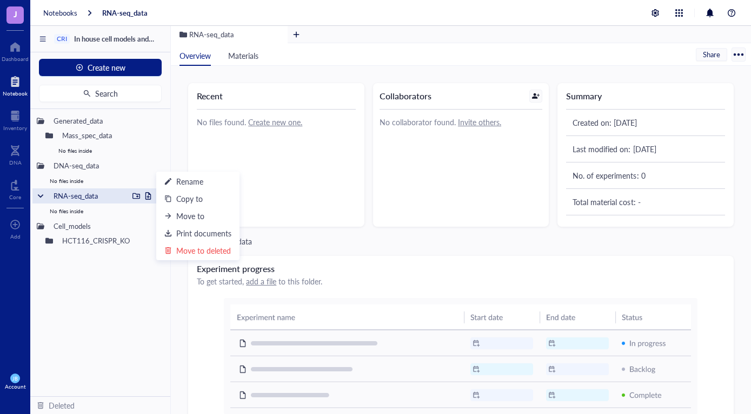
click at [102, 195] on div "RNA-seq_data" at bounding box center [88, 196] width 79 height 15
click at [157, 195] on div at bounding box center [160, 196] width 8 height 8
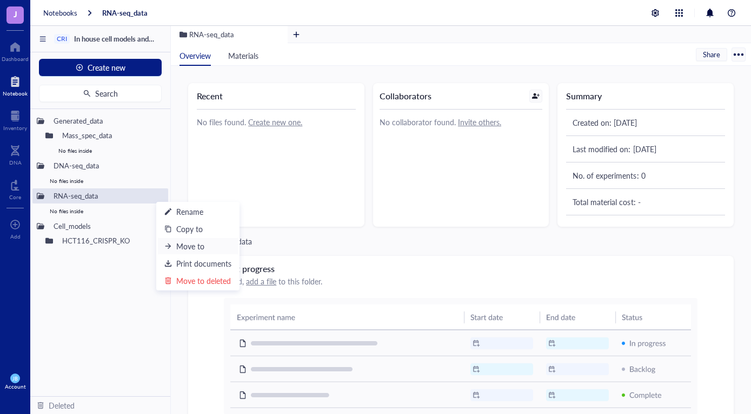
click at [200, 244] on div "Move to" at bounding box center [190, 246] width 28 height 12
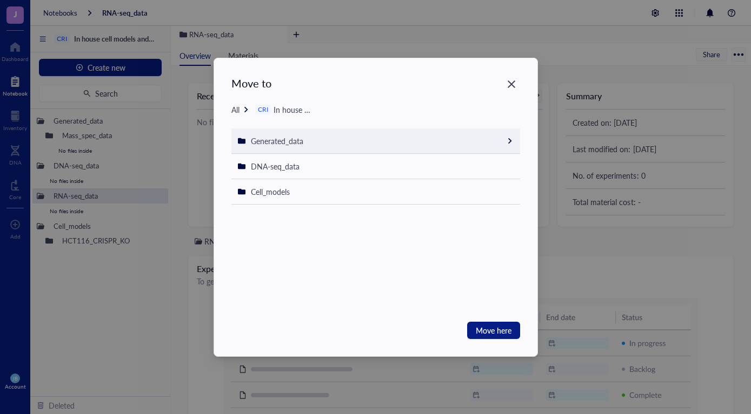
click at [296, 144] on span "Generated_data" at bounding box center [277, 141] width 52 height 11
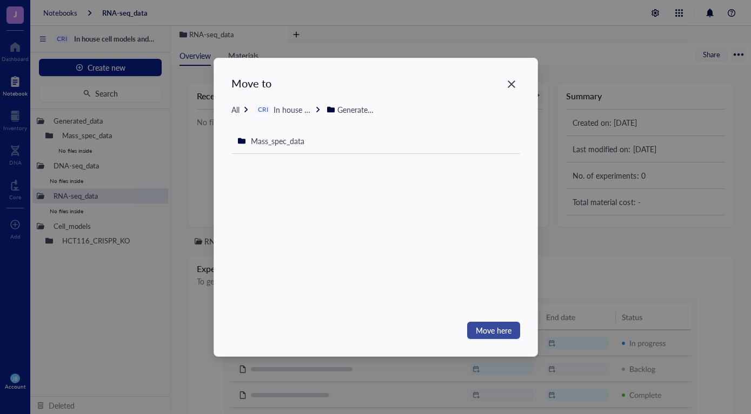
click at [509, 331] on span "Move here" at bounding box center [494, 331] width 36 height 12
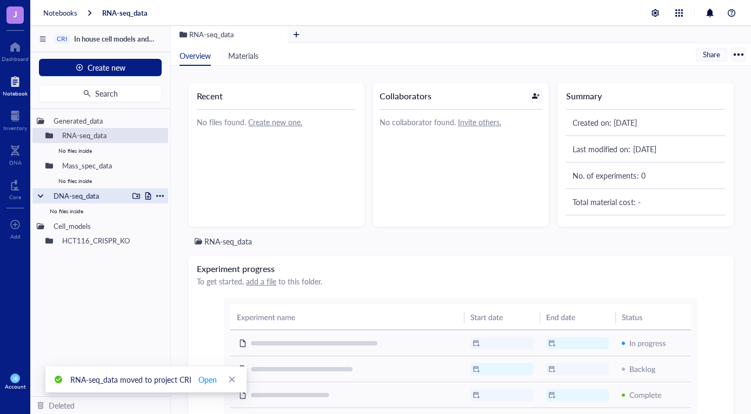
click at [157, 196] on div at bounding box center [160, 196] width 8 height 8
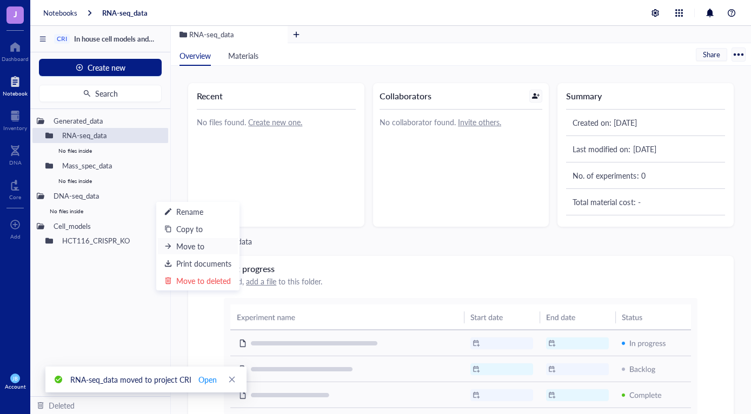
click at [193, 244] on div "Move to" at bounding box center [190, 246] width 28 height 12
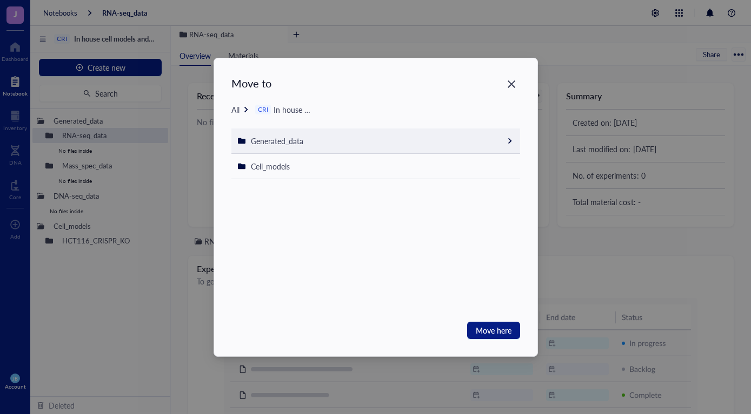
click at [287, 143] on span "Generated_data" at bounding box center [277, 141] width 52 height 11
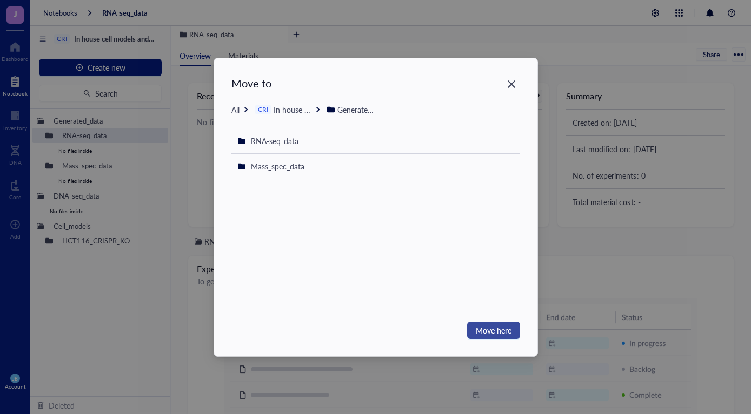
click at [486, 327] on span "Move here" at bounding box center [494, 331] width 36 height 12
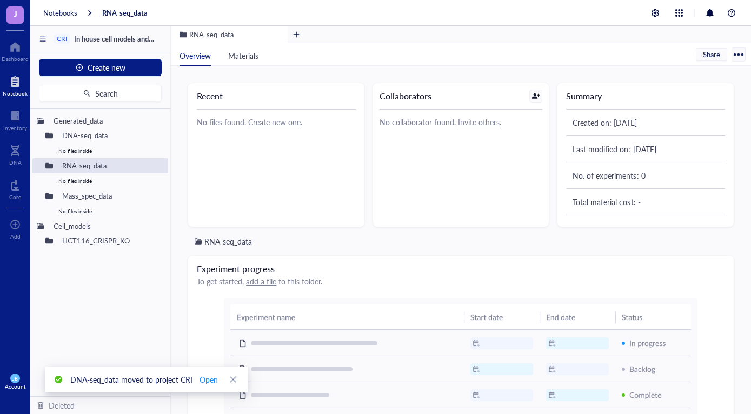
click at [63, 279] on div "Generated_data DNA-seq_data No files inside RNA-seq_data No files inside Mass_s…" at bounding box center [100, 252] width 140 height 287
click at [47, 134] on div at bounding box center [49, 136] width 8 height 8
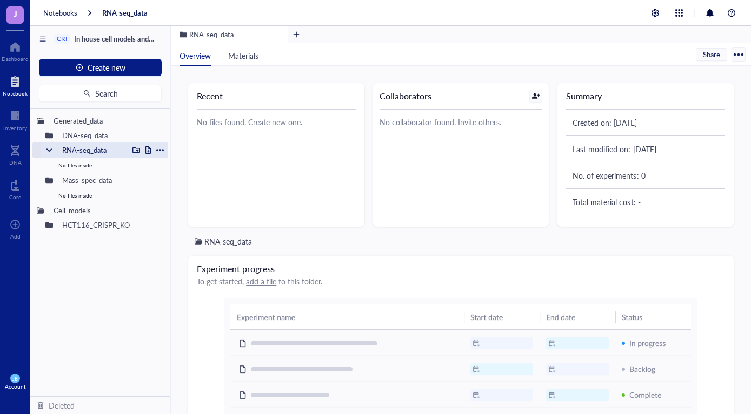
click at [50, 151] on div at bounding box center [49, 150] width 8 height 8
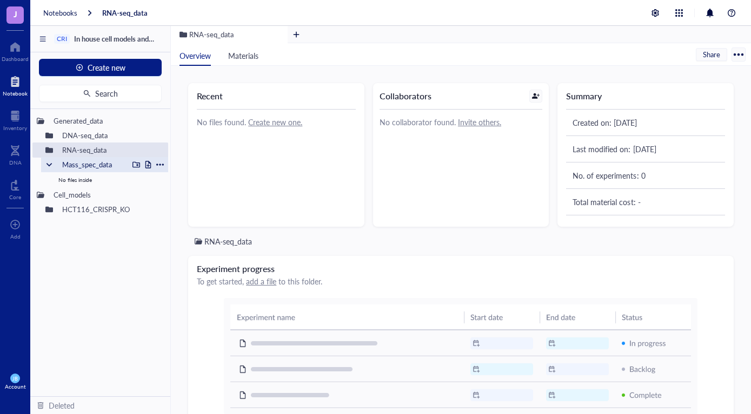
click at [49, 163] on div at bounding box center [49, 165] width 8 height 8
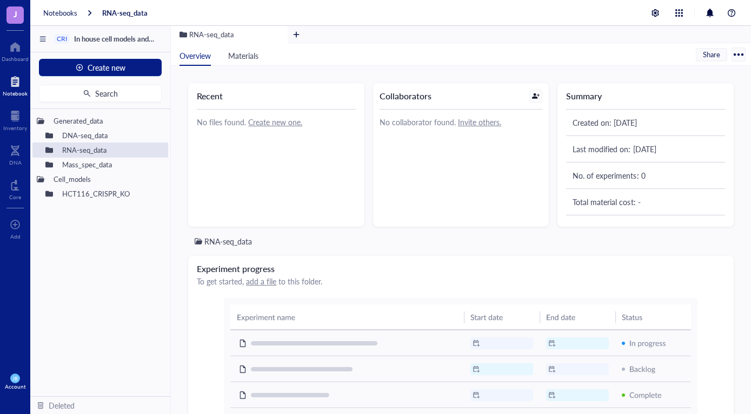
click at [91, 249] on div "Generated_data DNA-seq_data RNA-seq_data Mass_spec_data Cell_models HCT116_CRIS…" at bounding box center [100, 252] width 140 height 287
click at [92, 283] on div "Generated_data DNA-seq_data RNA-seq_data Mass_spec_data Cell_models HCT116_CRIS…" at bounding box center [100, 252] width 140 height 287
click at [98, 220] on div "Generated_data DNA-seq_data RNA-seq_data Mass_spec_data Cell_models HCT116_CRIS…" at bounding box center [100, 252] width 140 height 287
click at [181, 230] on div "Recent No files found. Create new one. Collaborators No collaborator found. Inv…" at bounding box center [461, 240] width 580 height 349
click at [121, 245] on div "Generated_data DNA-seq_data RNA-seq_data Mass_spec_data Cell_models HCT116_CRIS…" at bounding box center [100, 252] width 140 height 287
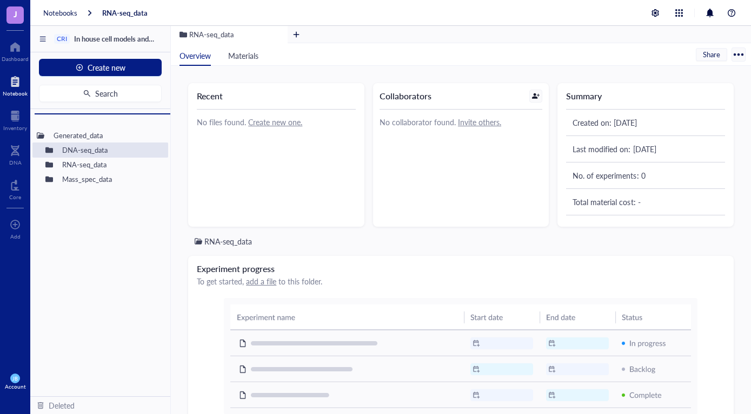
drag, startPoint x: 76, startPoint y: 178, endPoint x: 76, endPoint y: 129, distance: 48.6
click at [76, 129] on div "Generated_data DNA-seq_data RNA-seq_data Mass_spec_data Cell_models To pick up …" at bounding box center [100, 252] width 140 height 287
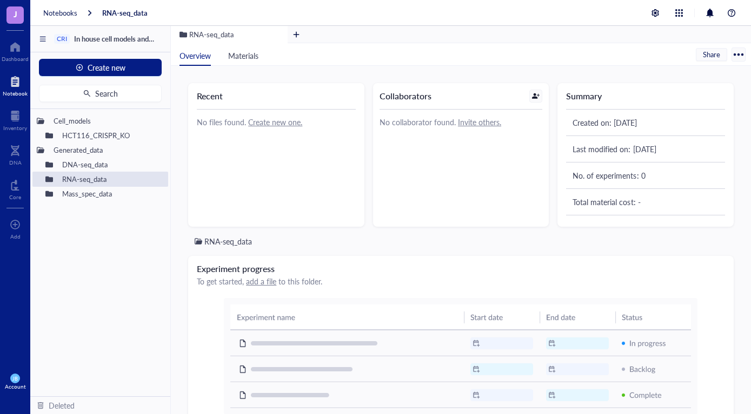
click at [139, 260] on div "Cell_models HCT116_CRISPR_KO Generated_data DNA-seq_data RNA-seq_data Mass_spec…" at bounding box center [100, 252] width 140 height 287
click at [116, 135] on div "HCT116_CRISPR_KO" at bounding box center [92, 135] width 71 height 15
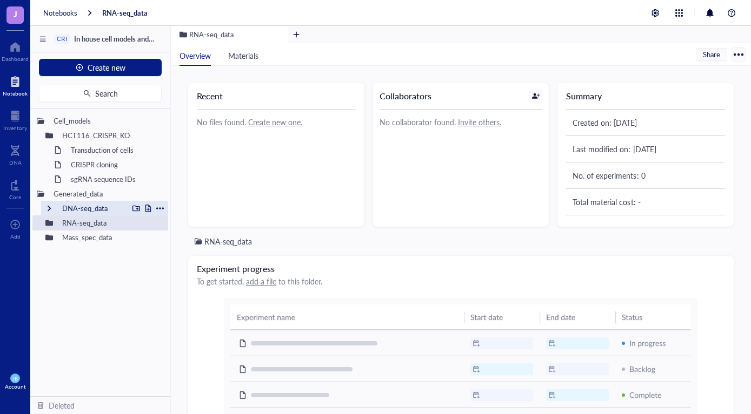
click at [91, 207] on div "DNA-seq_data" at bounding box center [92, 208] width 71 height 15
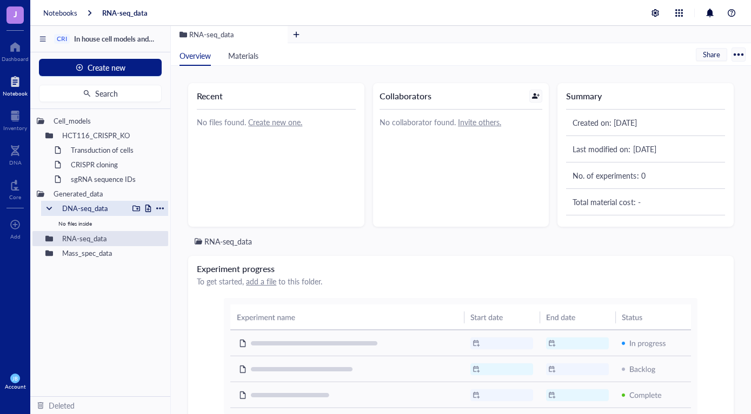
click at [49, 206] on div at bounding box center [49, 209] width 8 height 8
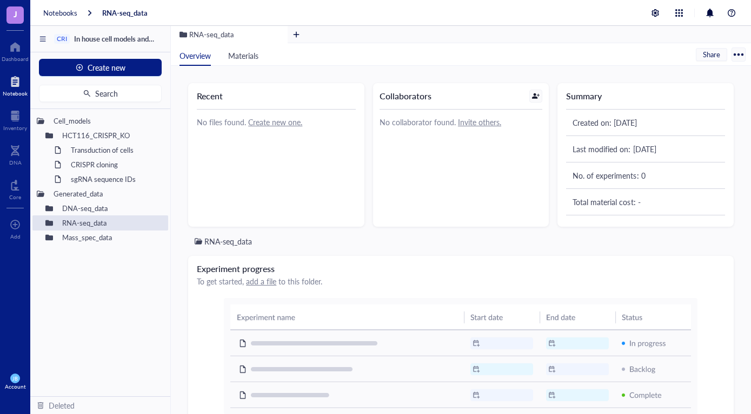
click at [92, 306] on div "Cell_models HCT116_CRISPR_KO Transduction of cells CRISPR cloning sgRNA sequenc…" at bounding box center [100, 252] width 140 height 287
click at [47, 133] on div at bounding box center [49, 136] width 8 height 8
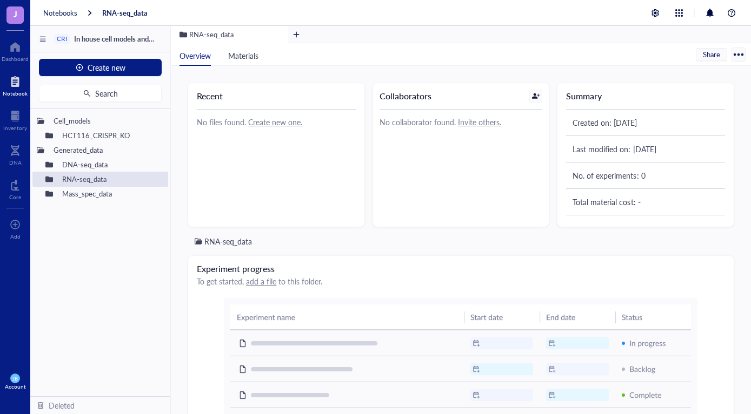
click at [130, 300] on div "Cell_models HCT116_CRISPR_KO Generated_data DNA-seq_data RNA-seq_data Mass_spec…" at bounding box center [100, 252] width 140 height 287
click at [178, 292] on div "Recent No files found. Create new one. Collaborators No collaborator found. Inv…" at bounding box center [461, 240] width 580 height 349
click at [16, 48] on div at bounding box center [15, 46] width 27 height 17
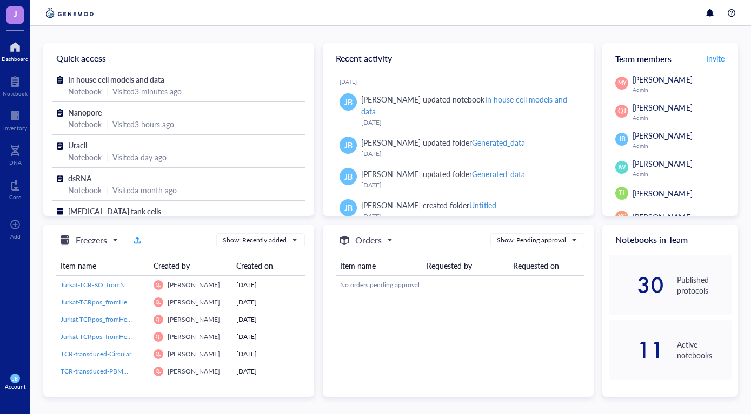
scroll to position [104, 0]
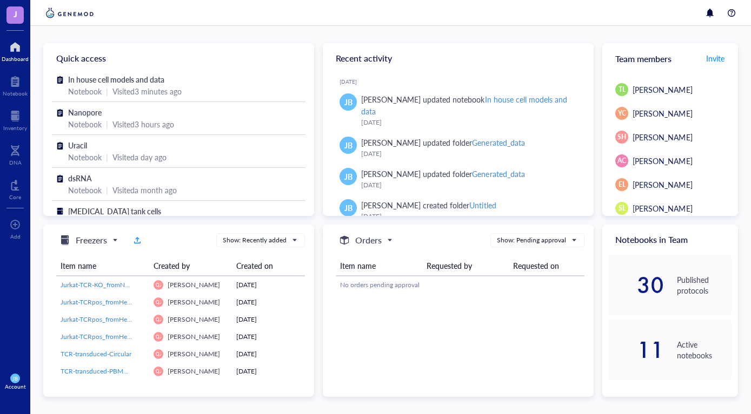
click at [412, 32] on div "Quick access In house cell models and data Notebook | Visited 3 minutes ago Nan…" at bounding box center [390, 220] width 720 height 389
click at [12, 46] on div at bounding box center [15, 46] width 27 height 17
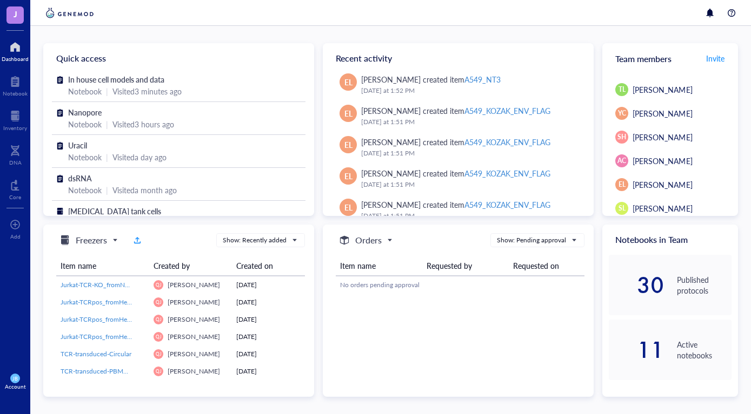
scroll to position [5620, 0]
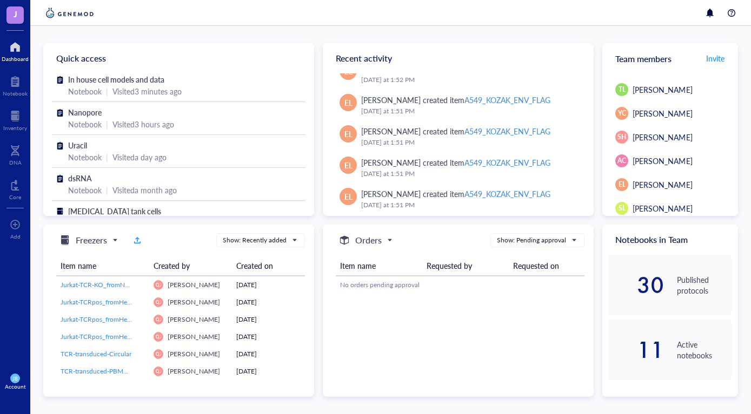
click at [15, 44] on div at bounding box center [15, 46] width 27 height 17
click at [16, 81] on div at bounding box center [15, 81] width 25 height 17
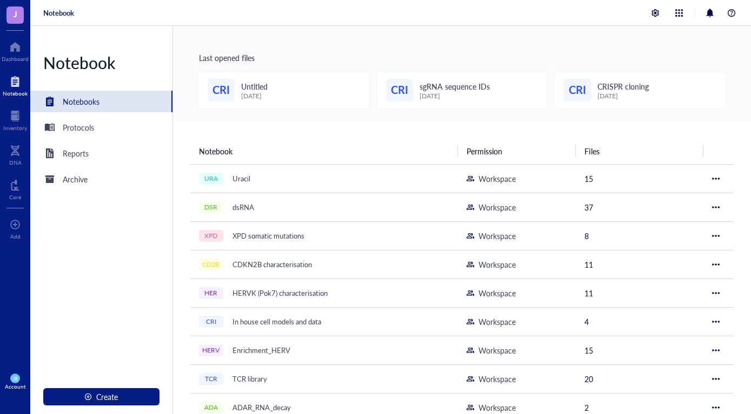
click at [400, 131] on div "Notebook Permission Files URA Uracil Workspace 15 DSR dsRNA Workspace 37 XPD XP…" at bounding box center [462, 315] width 578 height 389
click at [379, 139] on th "Notebook" at bounding box center [324, 151] width 268 height 26
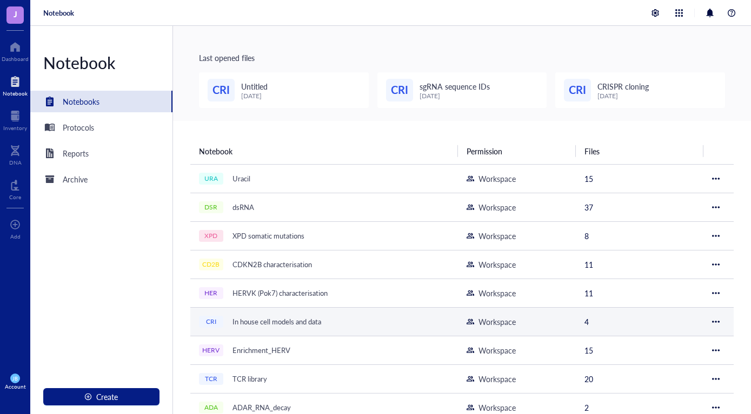
click at [276, 324] on div "In house cell models and data" at bounding box center [277, 322] width 98 height 15
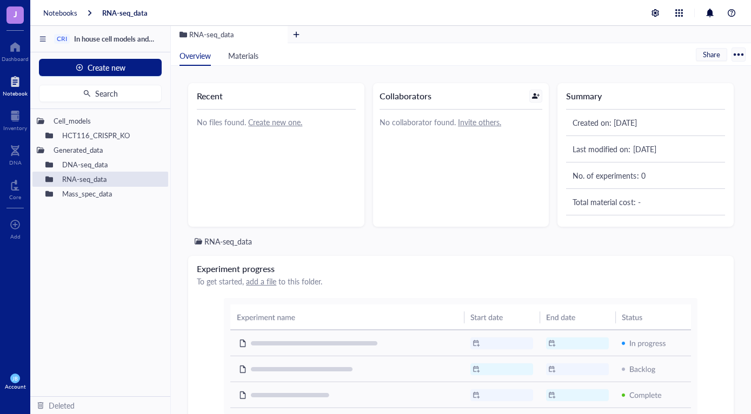
click at [179, 180] on div "Recent No files found. Create new one. Collaborators No collaborator found. Inv…" at bounding box center [461, 240] width 580 height 349
click at [180, 164] on div "Recent No files found. Create new one. Collaborators No collaborator found. Inv…" at bounding box center [461, 240] width 580 height 349
click at [93, 163] on div "DNA-seq_data" at bounding box center [92, 164] width 71 height 15
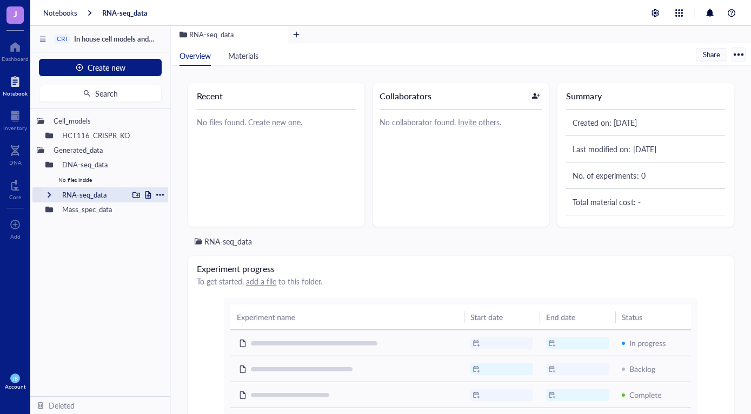
click at [81, 199] on div "RNA-seq_data" at bounding box center [92, 195] width 71 height 15
click at [78, 225] on div "Mass_spec_data" at bounding box center [92, 225] width 71 height 15
click at [72, 226] on div "Mass_spec_data" at bounding box center [92, 225] width 71 height 15
click at [77, 192] on div "RNA-seq_data" at bounding box center [92, 195] width 71 height 15
click at [83, 163] on div "DNA-seq_data" at bounding box center [92, 164] width 71 height 15
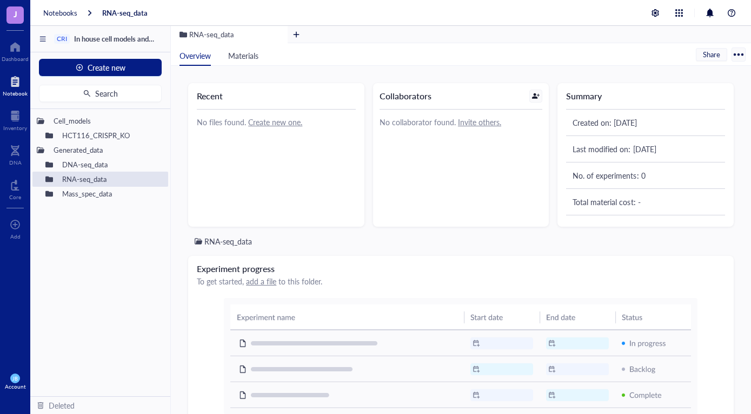
click at [183, 163] on div "Recent No files found. Create new one. Collaborators No collaborator found. Inv…" at bounding box center [461, 240] width 580 height 349
click at [111, 136] on div "HCT116_CRISPR_KO" at bounding box center [92, 135] width 71 height 15
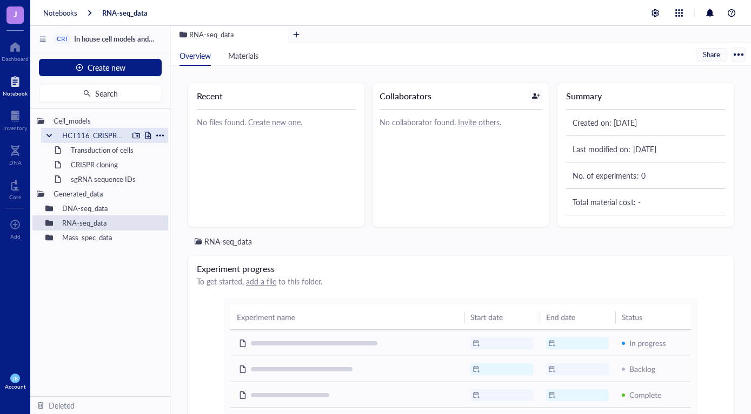
click at [48, 132] on div at bounding box center [49, 136] width 8 height 8
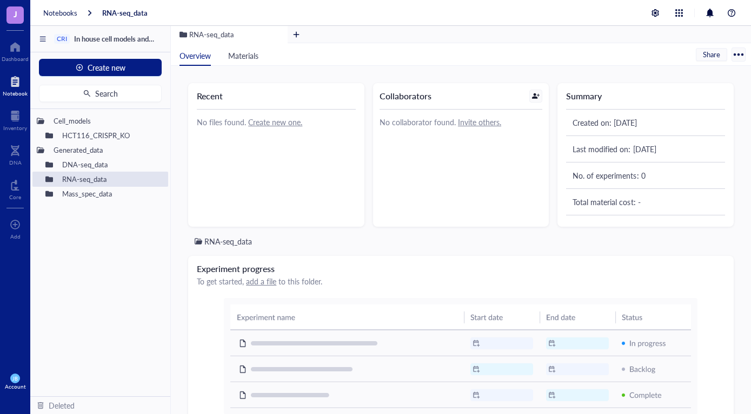
click at [183, 175] on div "Recent No files found. Create new one. Collaborators No collaborator found. Inv…" at bounding box center [461, 240] width 580 height 349
click at [180, 176] on div "Recent No files found. Create new one. Collaborators No collaborator found. Inv…" at bounding box center [461, 240] width 580 height 349
click at [182, 169] on div "Recent No files found. Create new one. Collaborators No collaborator found. Inv…" at bounding box center [461, 240] width 580 height 349
click at [181, 273] on div "Recent No files found. Create new one. Collaborators No collaborator found. Inv…" at bounding box center [461, 240] width 580 height 349
